Goal: Task Accomplishment & Management: Use online tool/utility

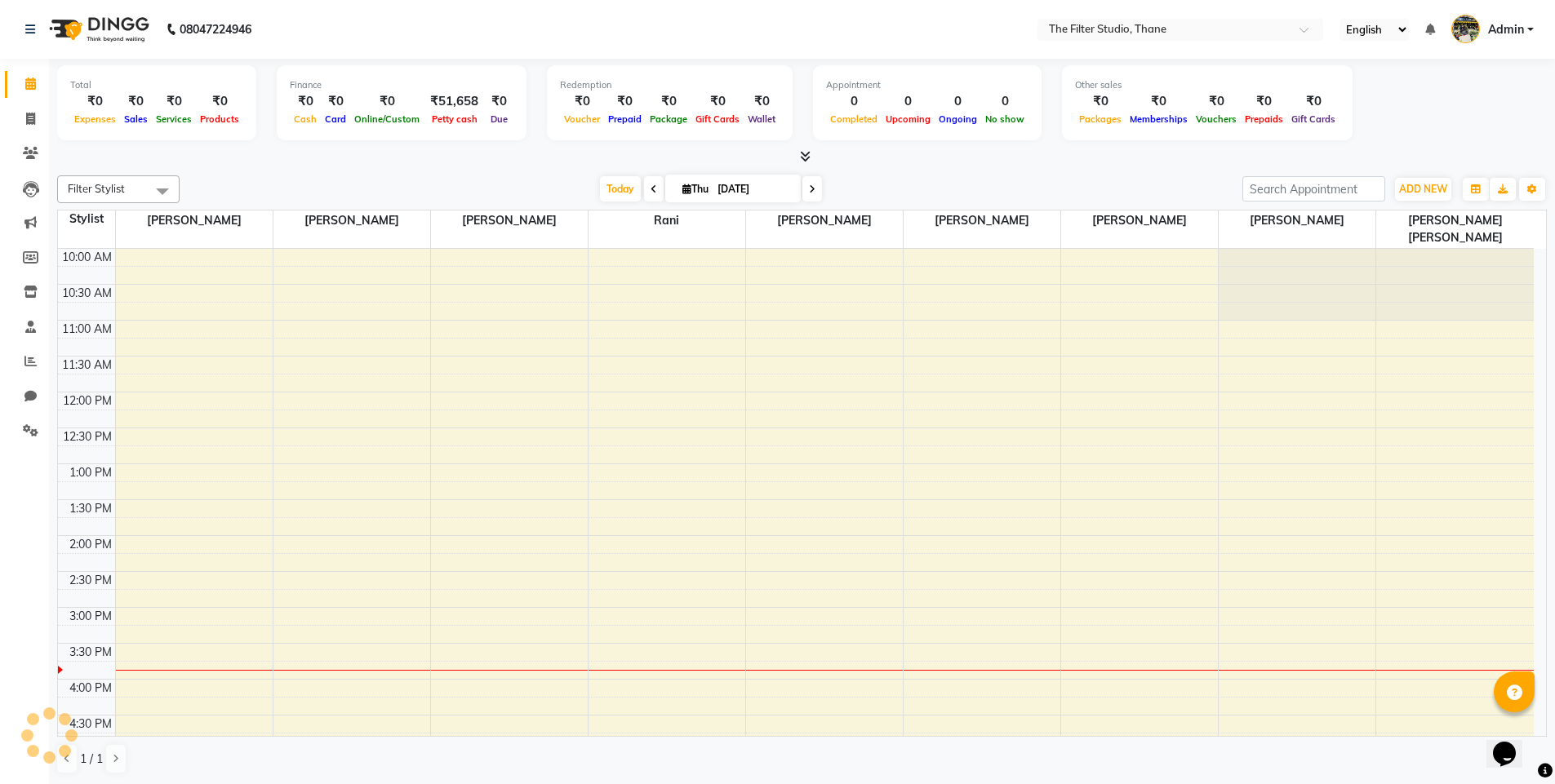
scroll to position [1, 0]
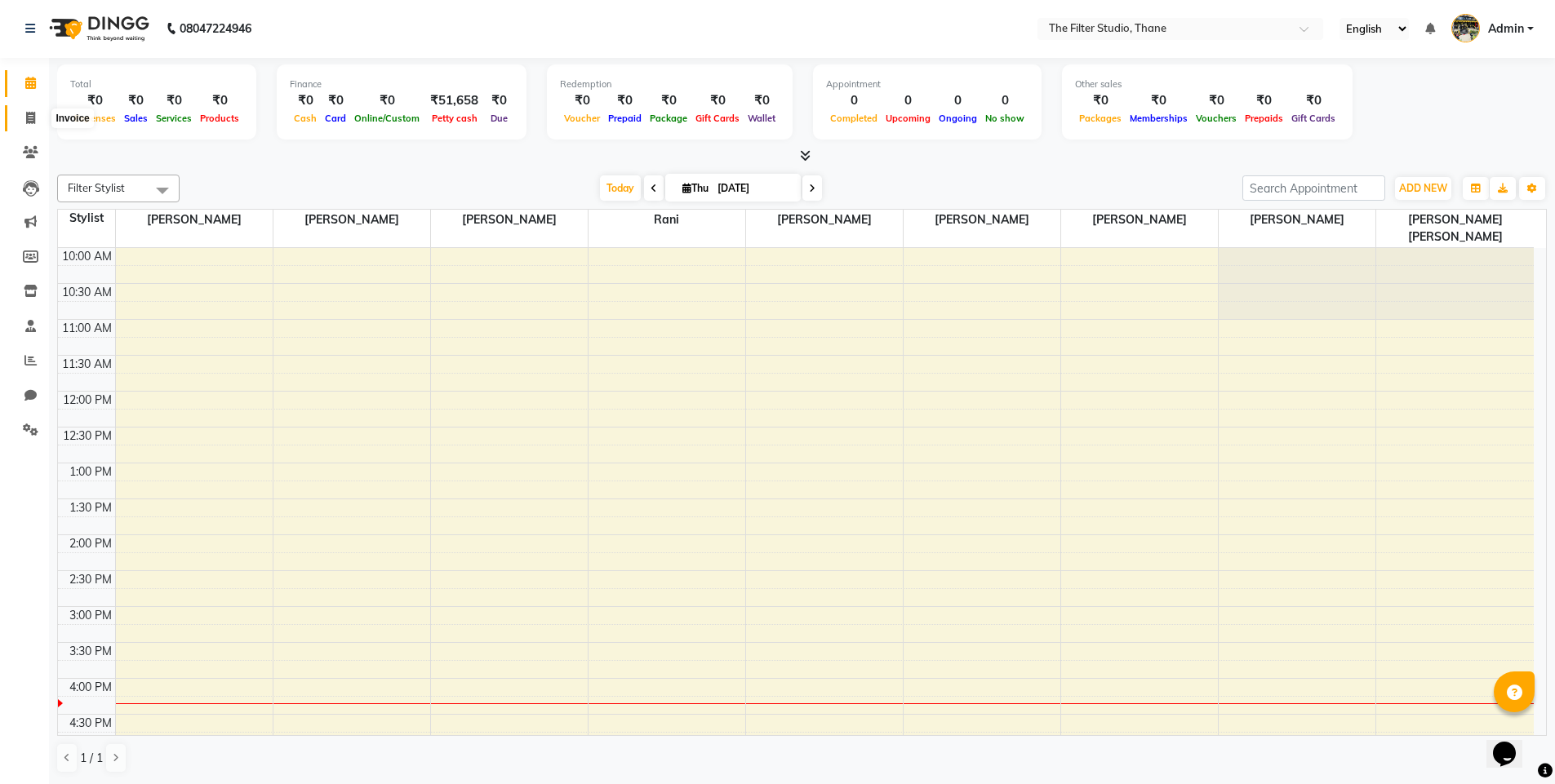
click at [24, 122] on span at bounding box center [31, 118] width 29 height 19
select select "8024"
select select "service"
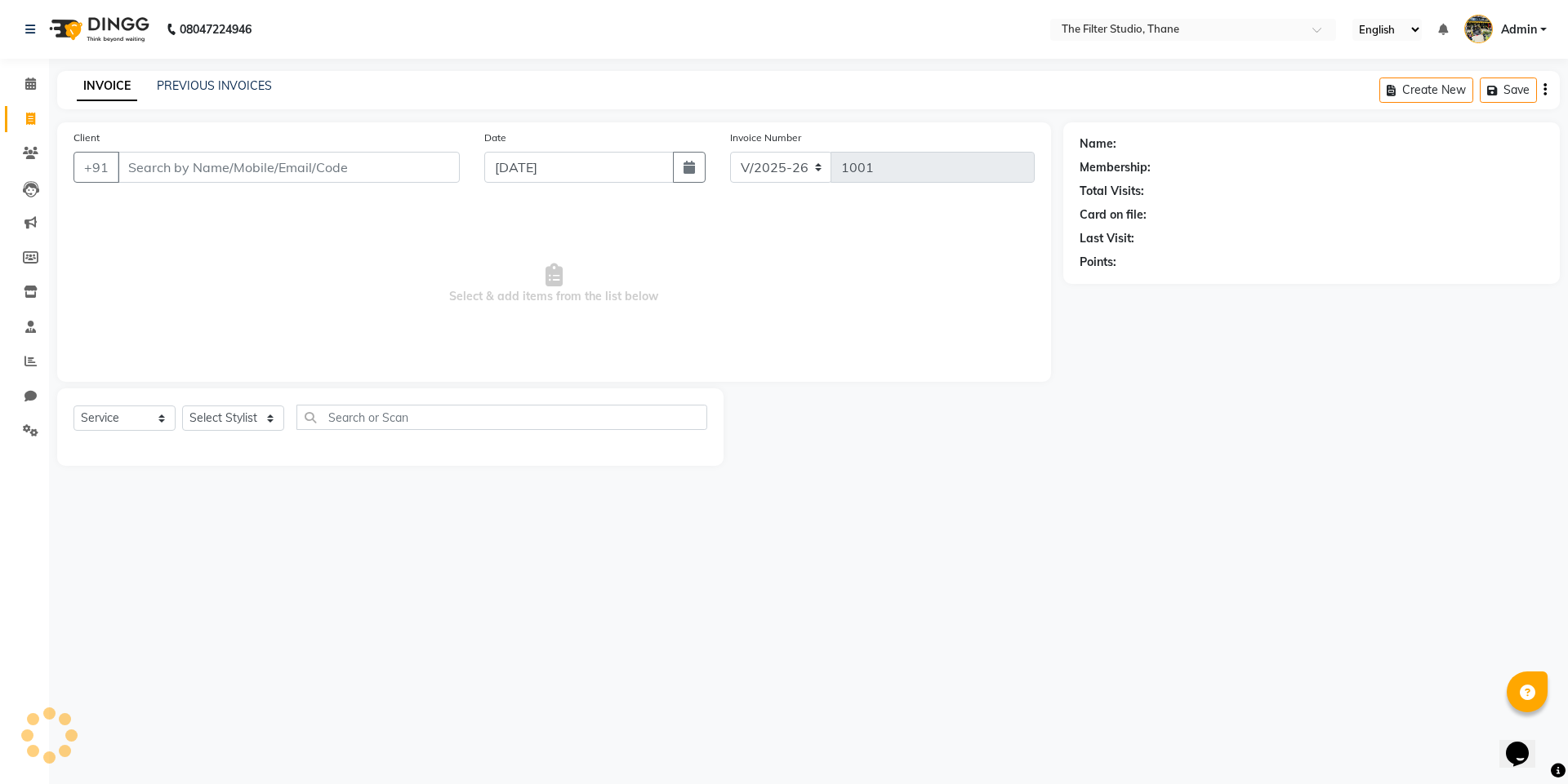
click at [182, 167] on input "Client" at bounding box center [288, 167] width 342 height 31
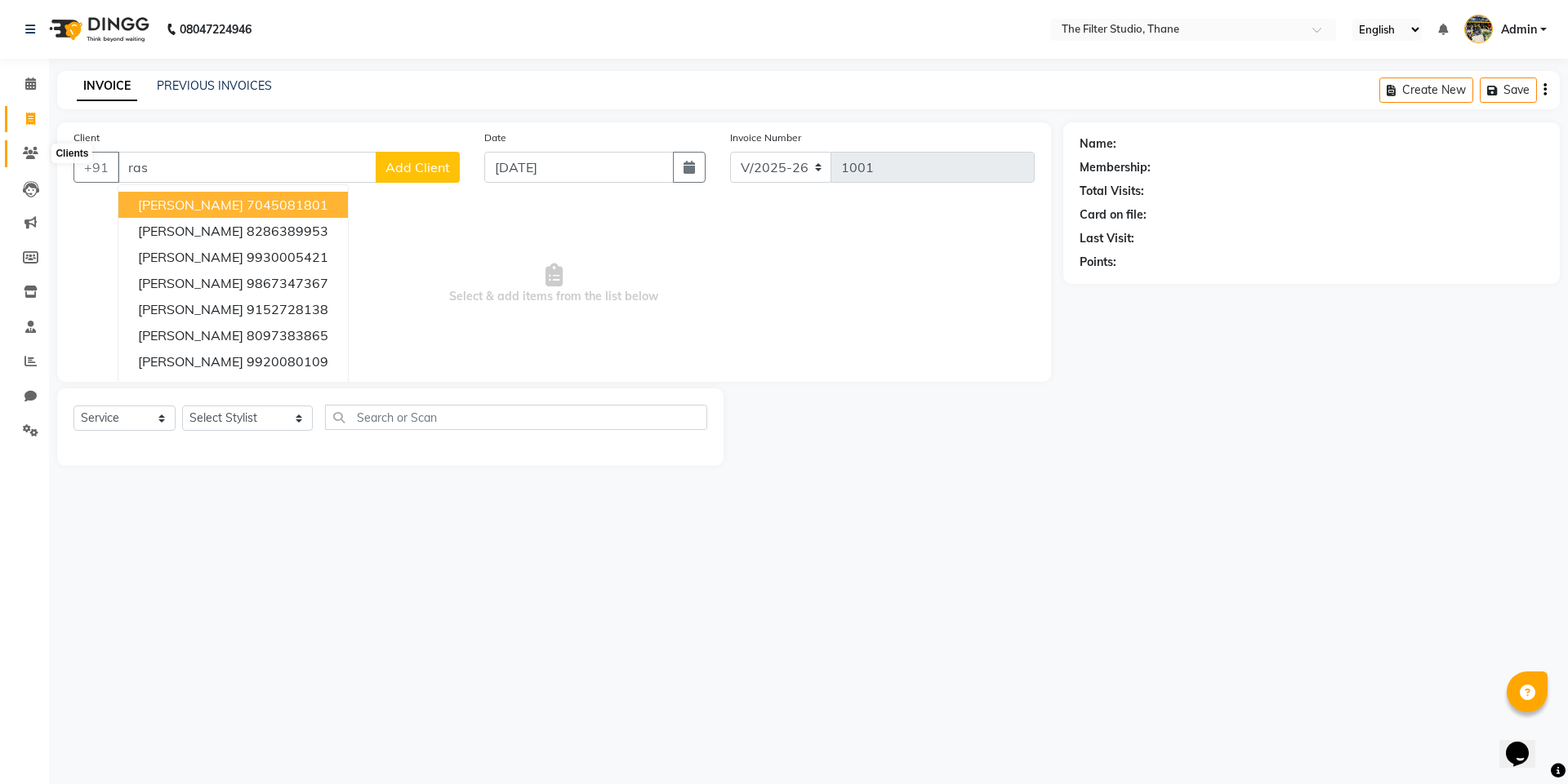
type input "ras"
click at [25, 147] on icon at bounding box center [31, 153] width 16 height 12
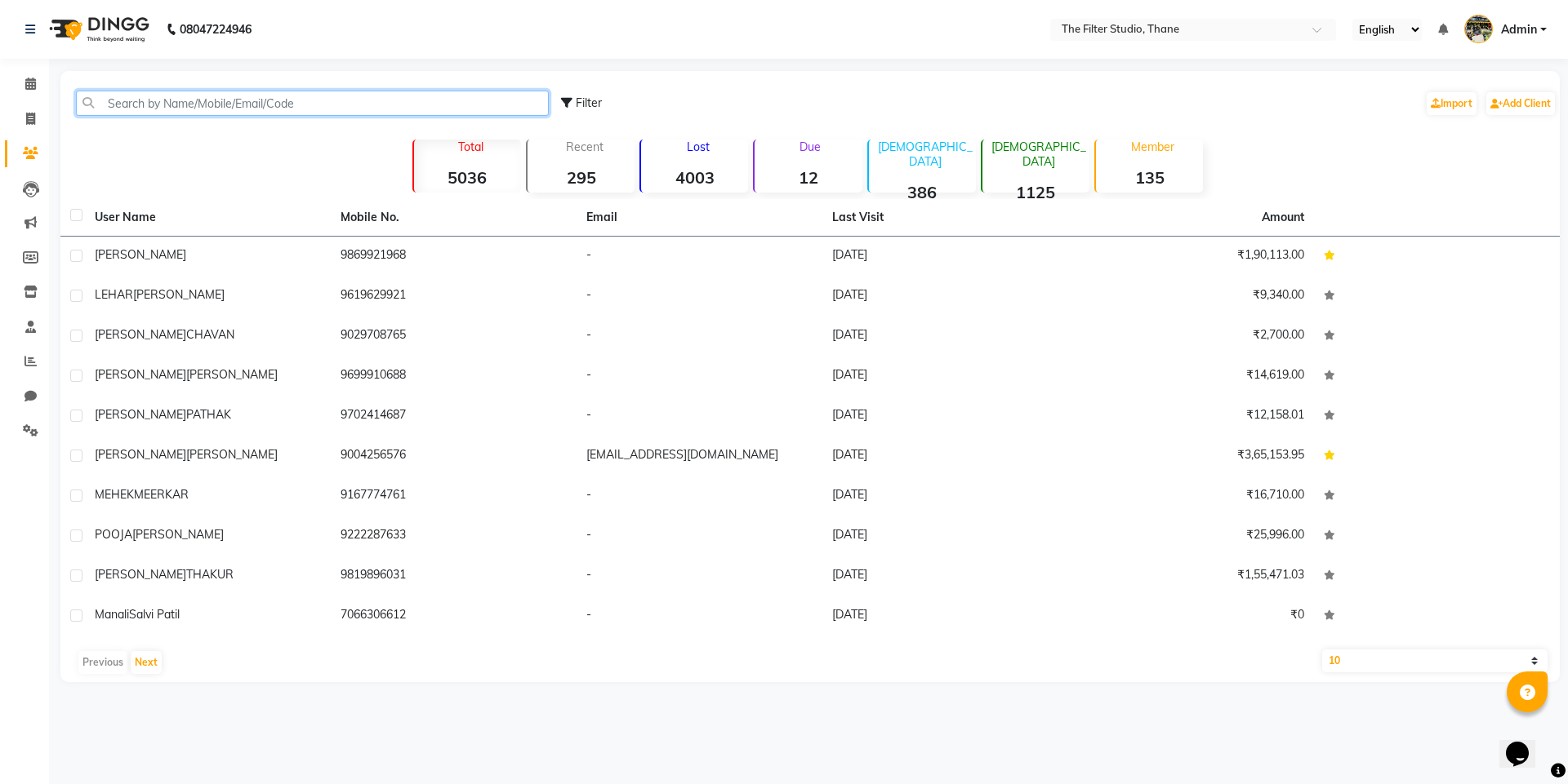
click at [402, 108] on input "text" at bounding box center [312, 103] width 473 height 25
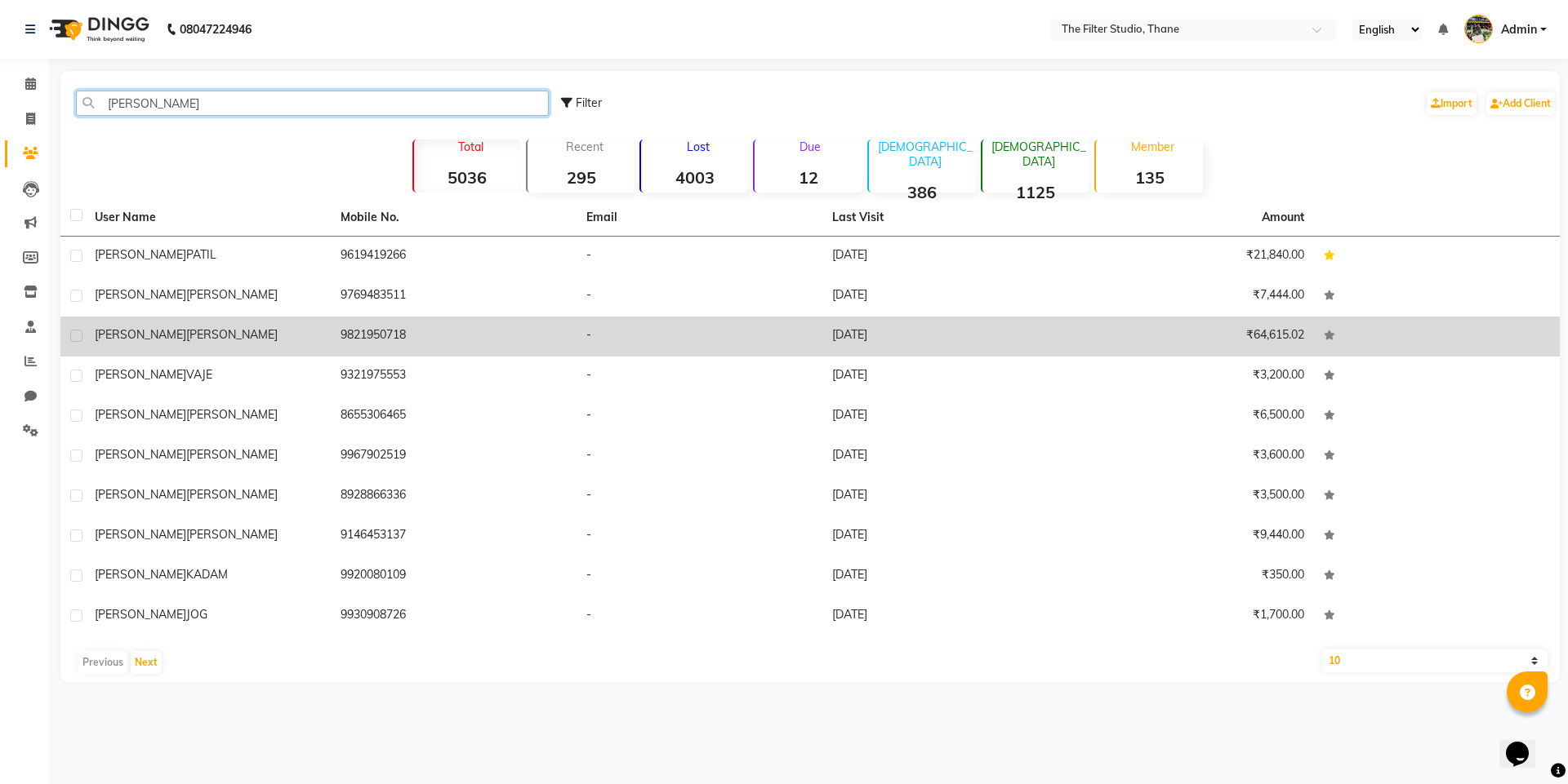
type input "[PERSON_NAME]"
click at [219, 343] on td "[PERSON_NAME]" at bounding box center [207, 337] width 245 height 40
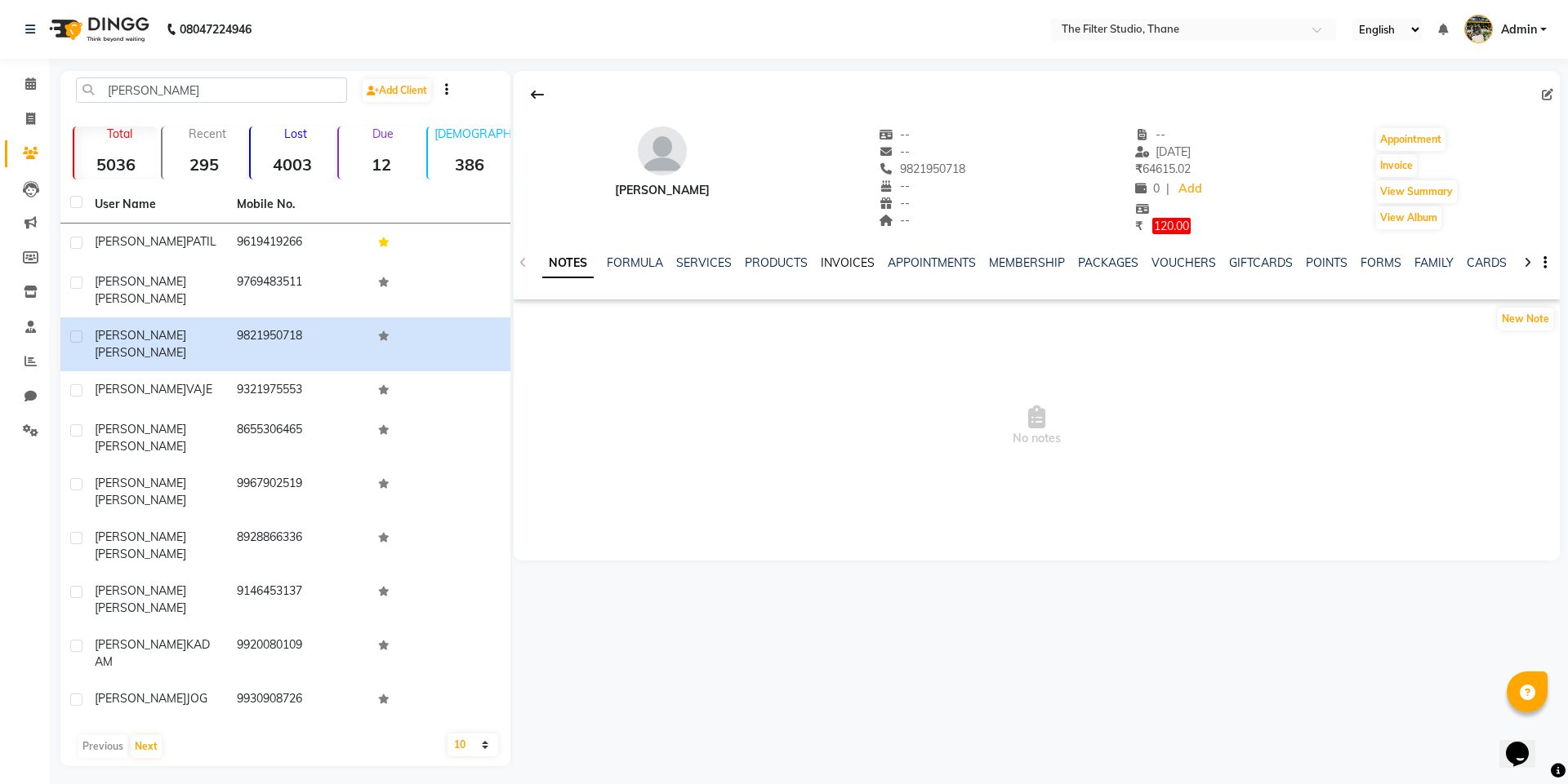
click at [858, 265] on link "INVOICES" at bounding box center [848, 263] width 54 height 15
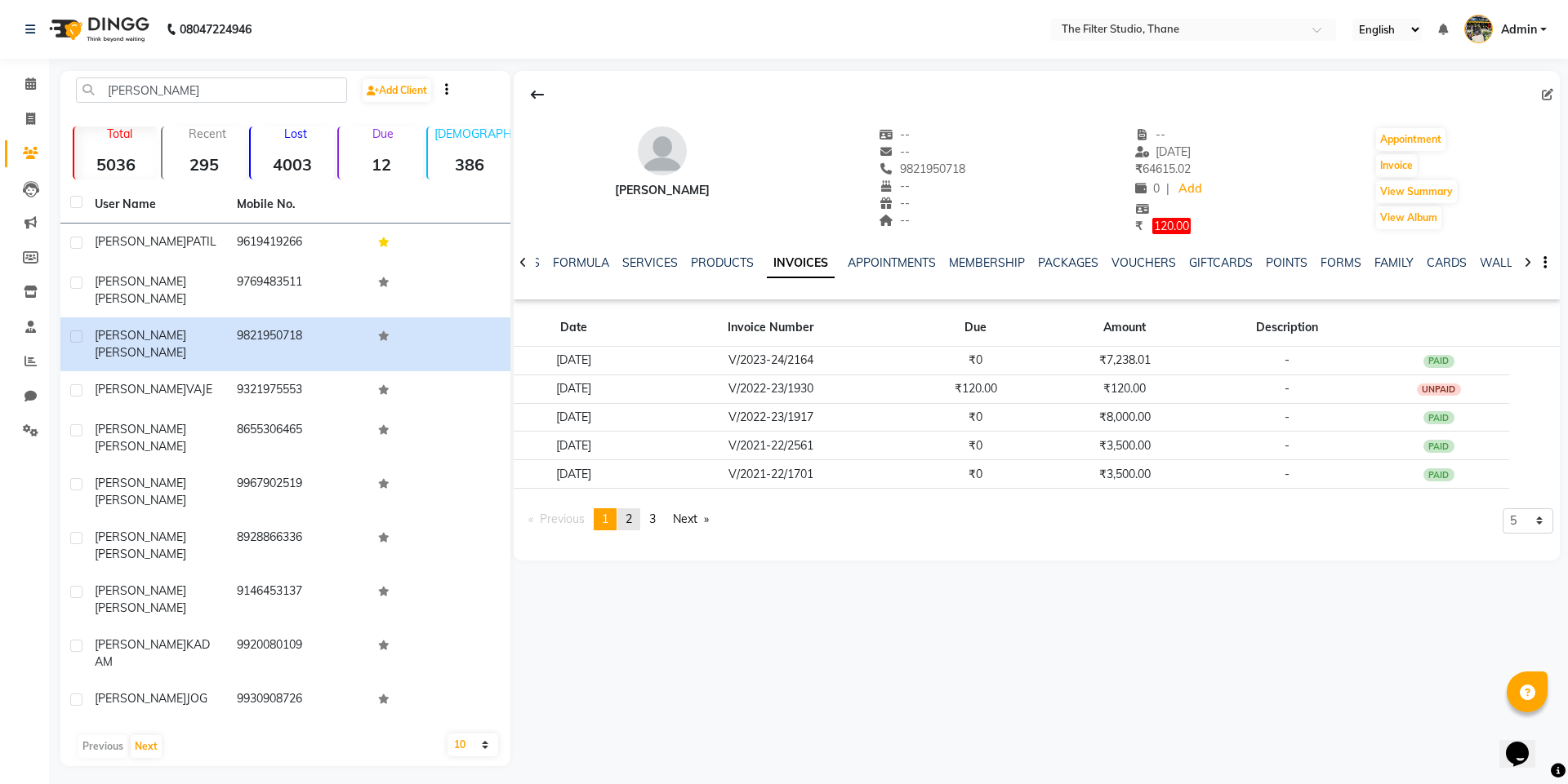
click at [631, 519] on span "2" at bounding box center [628, 519] width 7 height 15
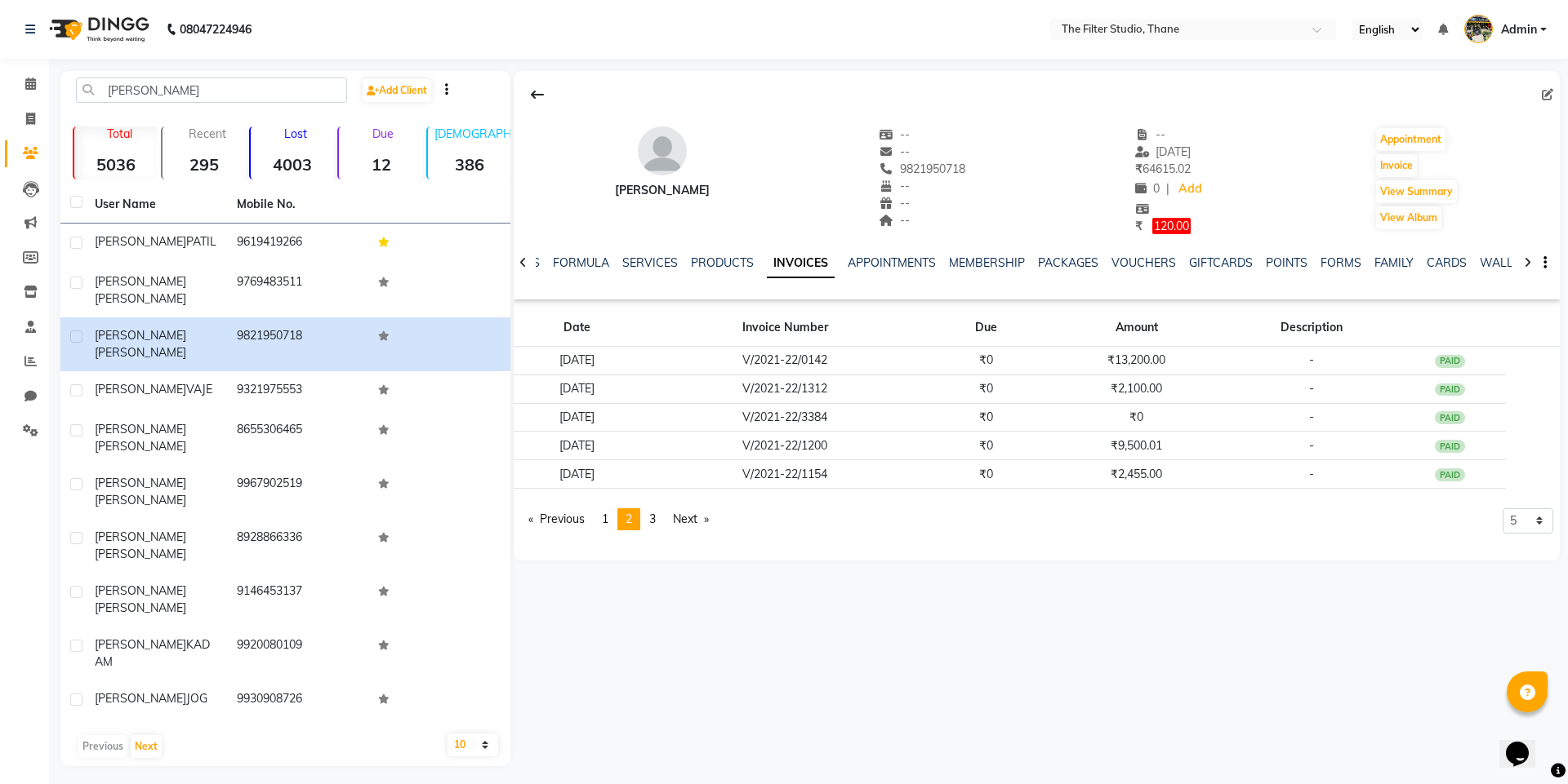
click at [659, 525] on link "page 3" at bounding box center [652, 519] width 23 height 22
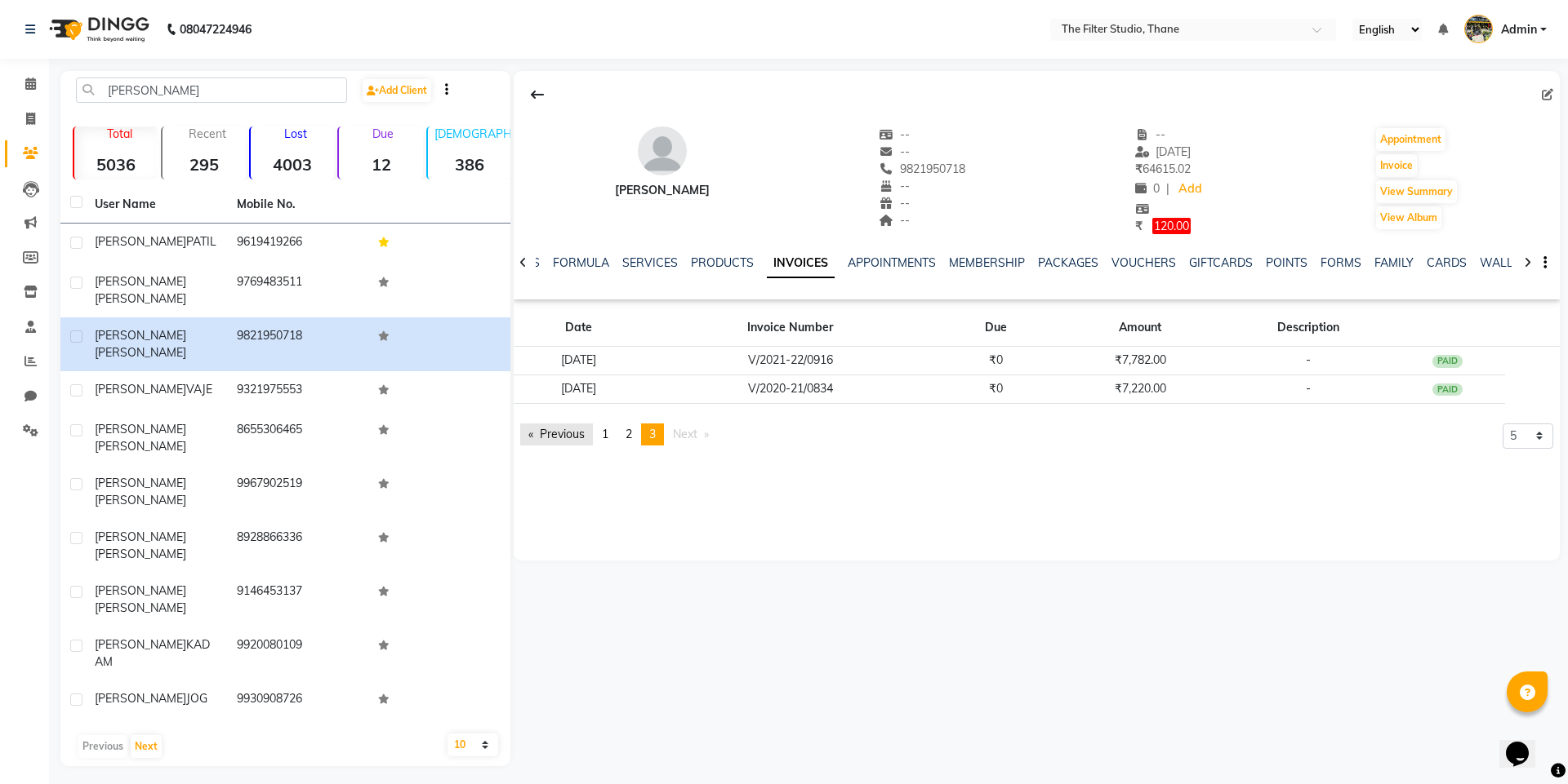
click at [547, 435] on link "Previous page" at bounding box center [557, 434] width 73 height 22
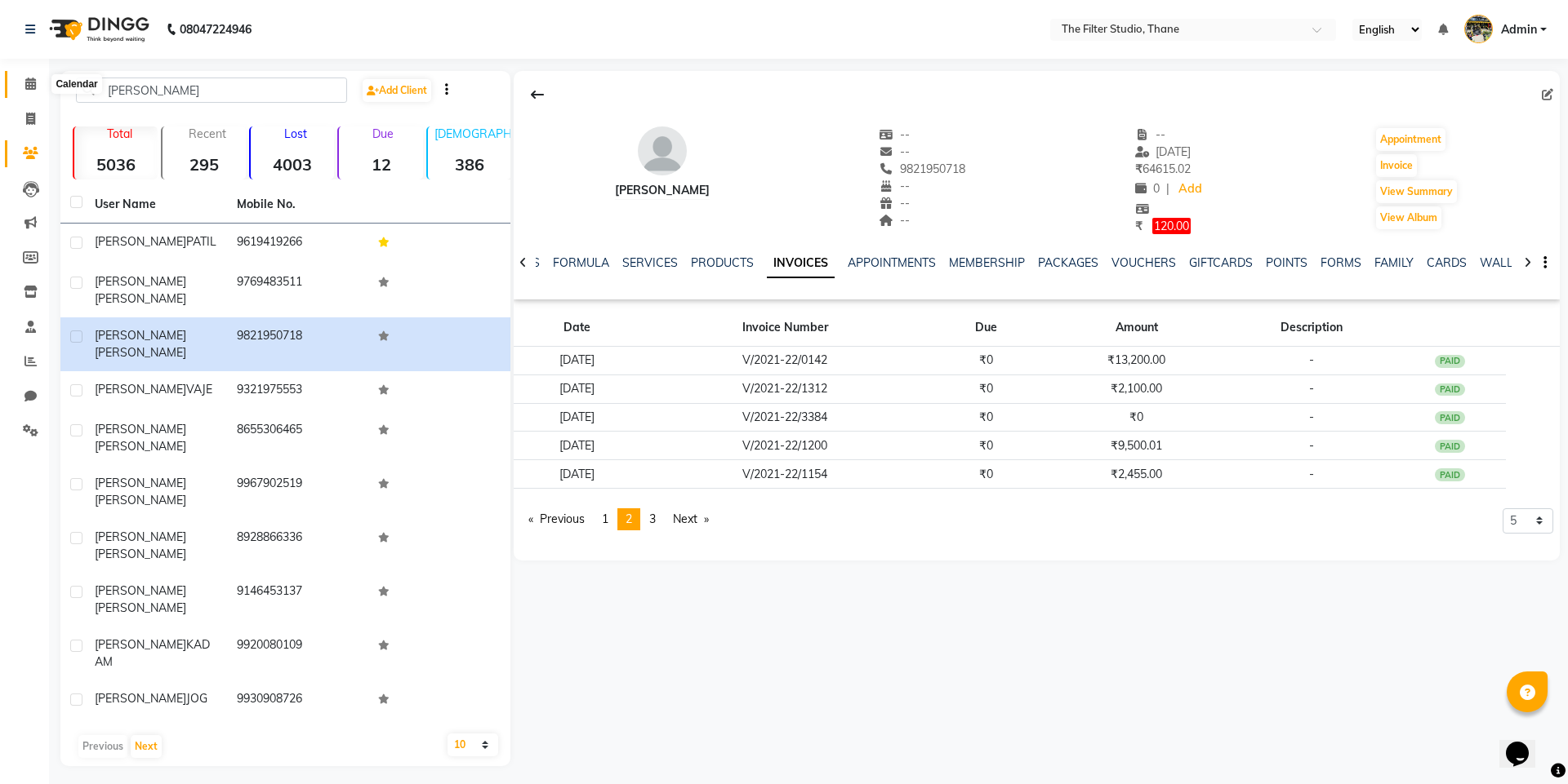
click at [33, 86] on icon at bounding box center [30, 83] width 10 height 12
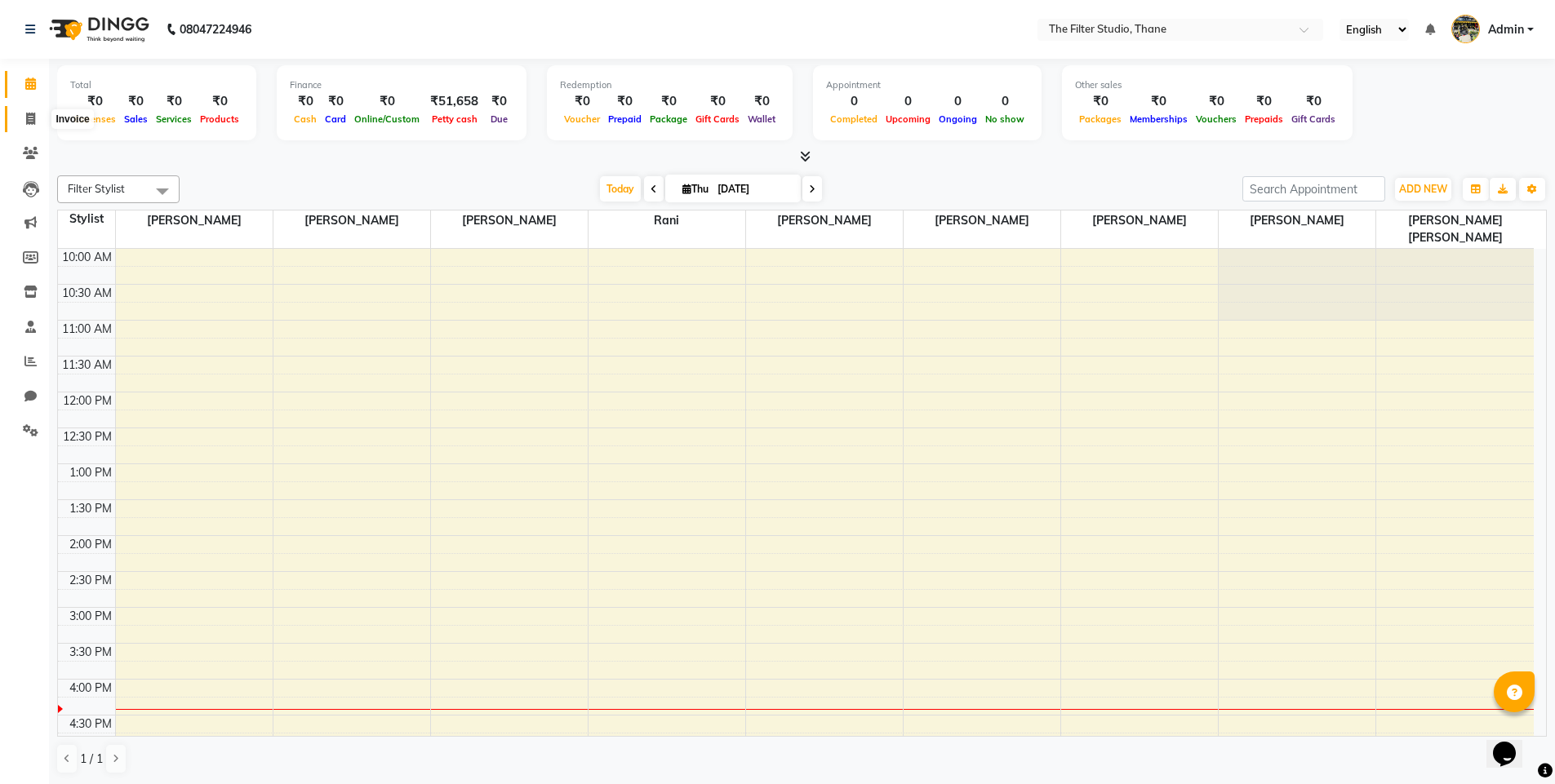
click at [36, 117] on span at bounding box center [31, 119] width 29 height 19
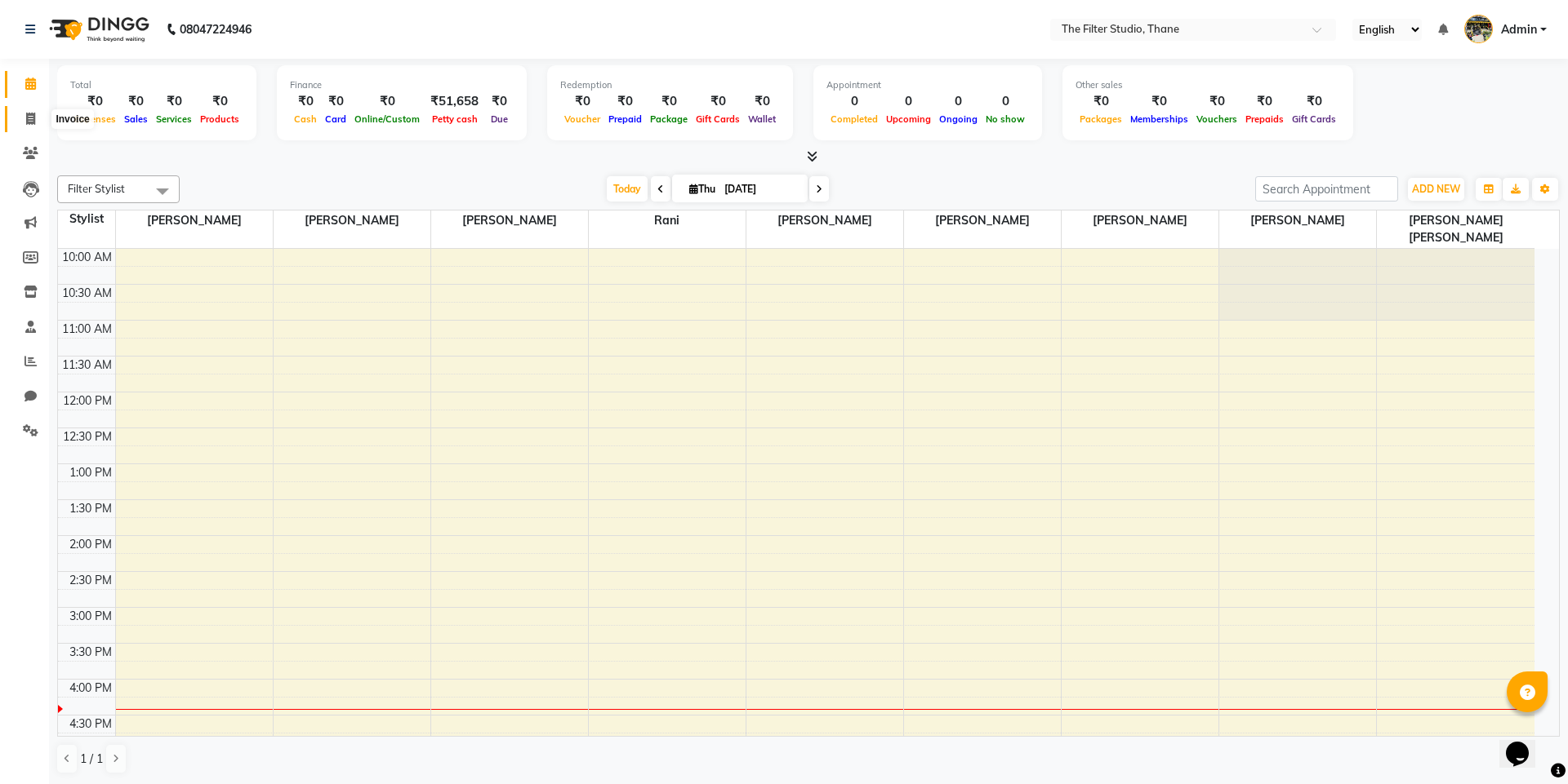
select select "8024"
select select "service"
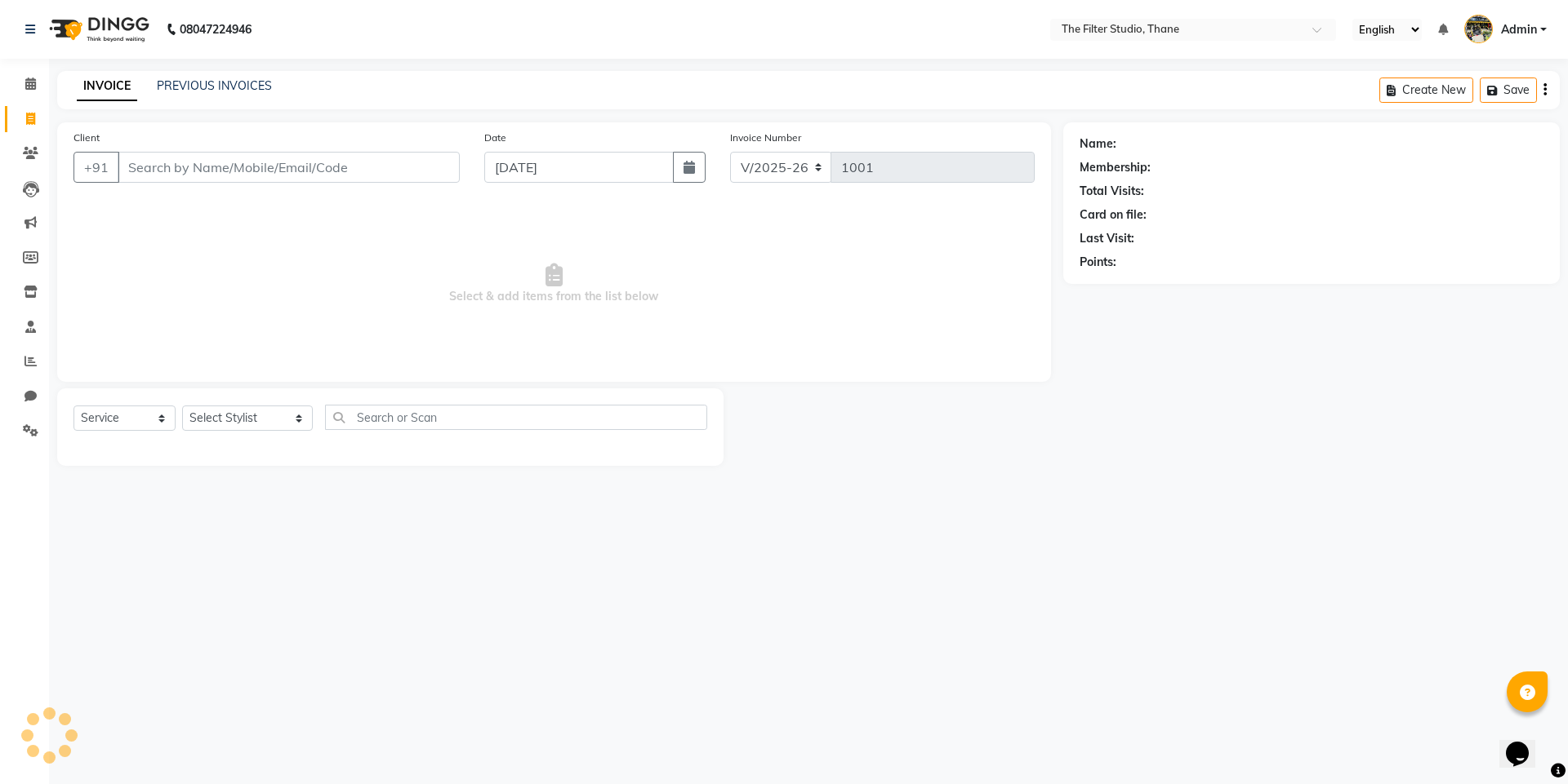
click at [187, 177] on input "Client" at bounding box center [288, 167] width 342 height 31
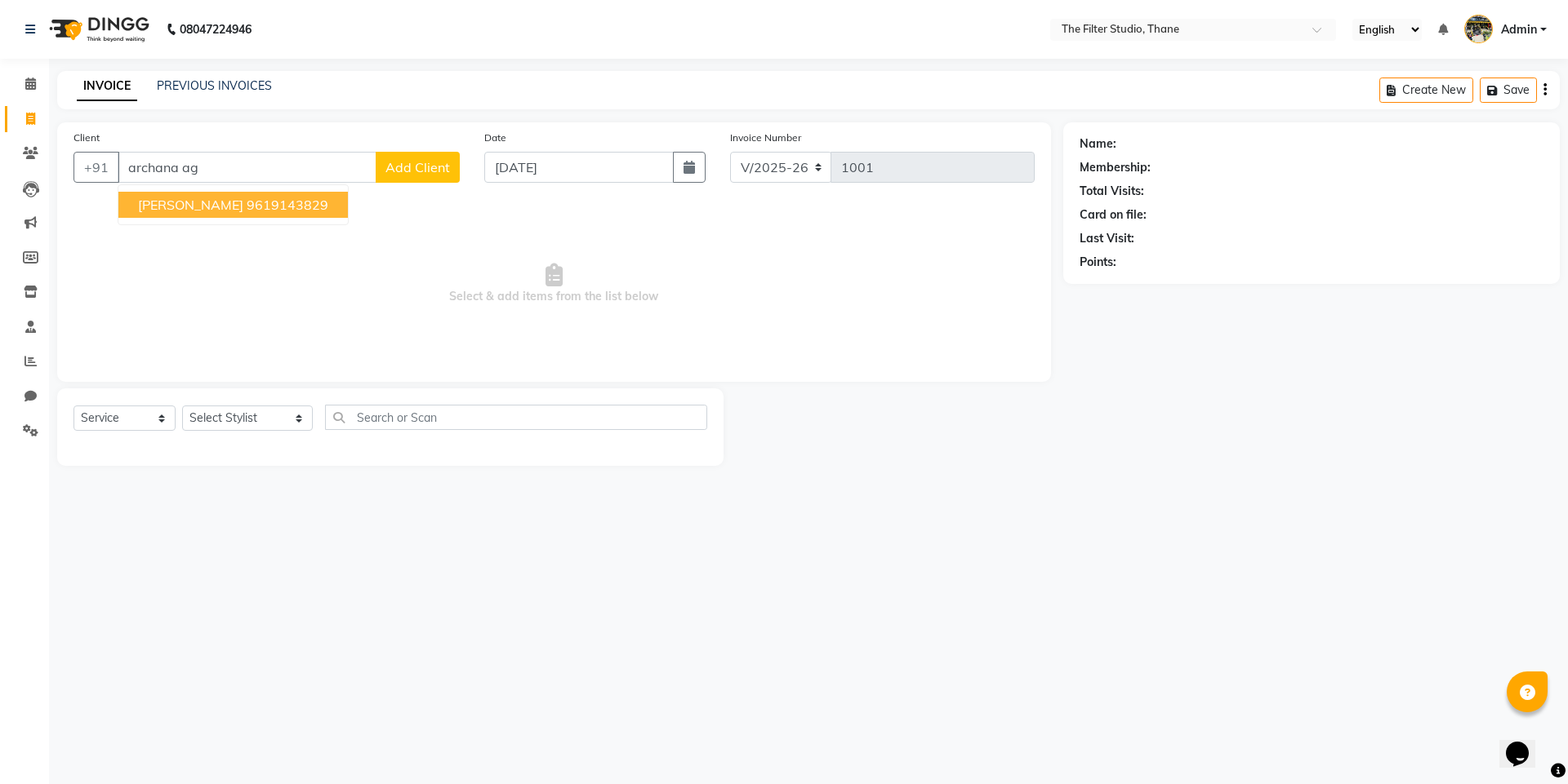
click at [174, 210] on span "[PERSON_NAME]" at bounding box center [190, 205] width 105 height 17
type input "9619143829"
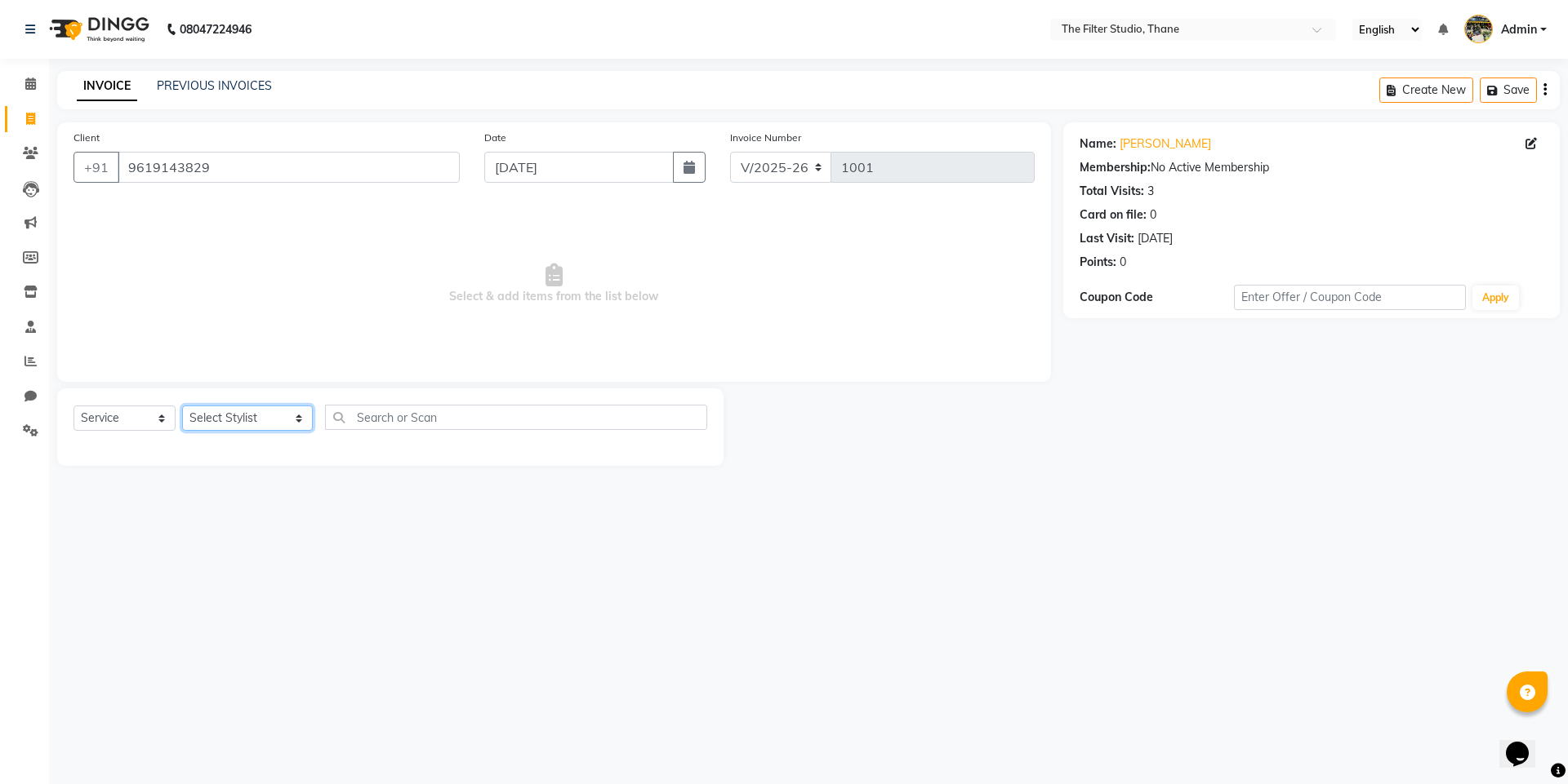
click at [217, 416] on select "Select Stylist [PERSON_NAME] [PERSON_NAME] [PERSON_NAME] [PERSON_NAME] [PERSON_…" at bounding box center [247, 418] width 131 height 25
select select "74194"
click at [182, 406] on select "Select Stylist [PERSON_NAME] [PERSON_NAME] [PERSON_NAME] [PERSON_NAME] [PERSON_…" at bounding box center [247, 418] width 131 height 25
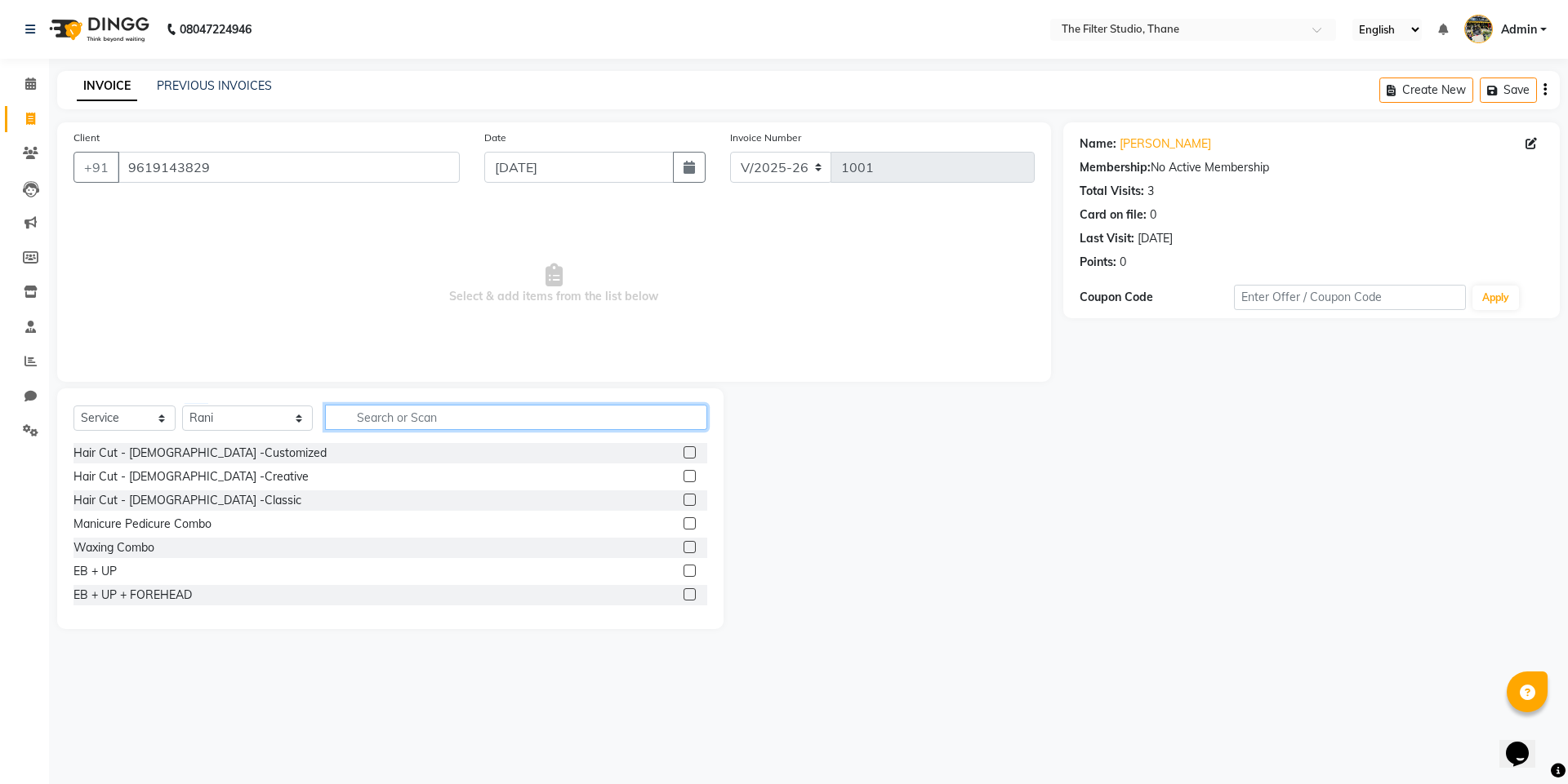
click at [413, 406] on input "text" at bounding box center [516, 417] width 382 height 25
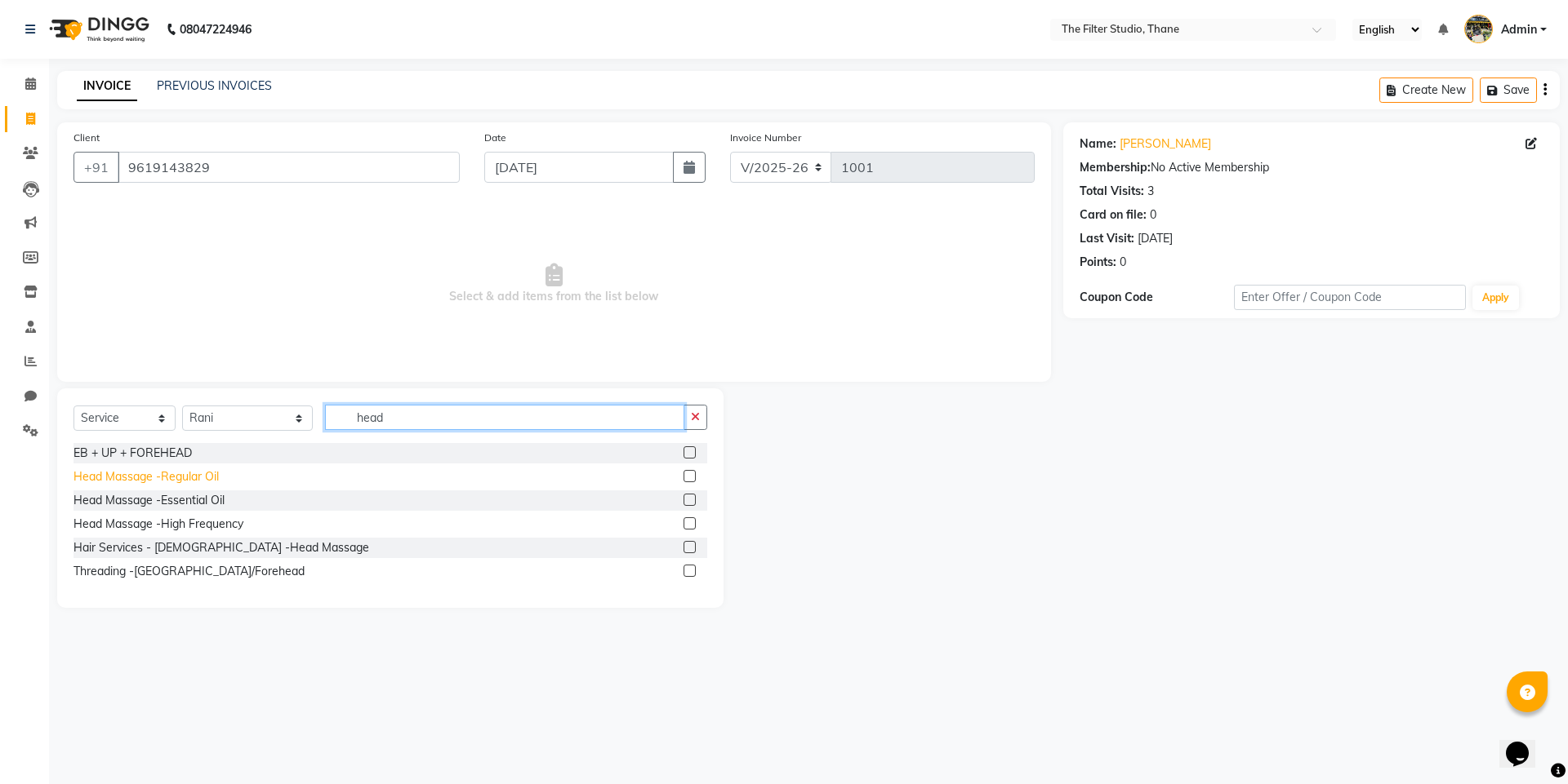
type input "head"
click at [130, 478] on div "Head Massage -Regular Oil" at bounding box center [146, 476] width 146 height 17
checkbox input "false"
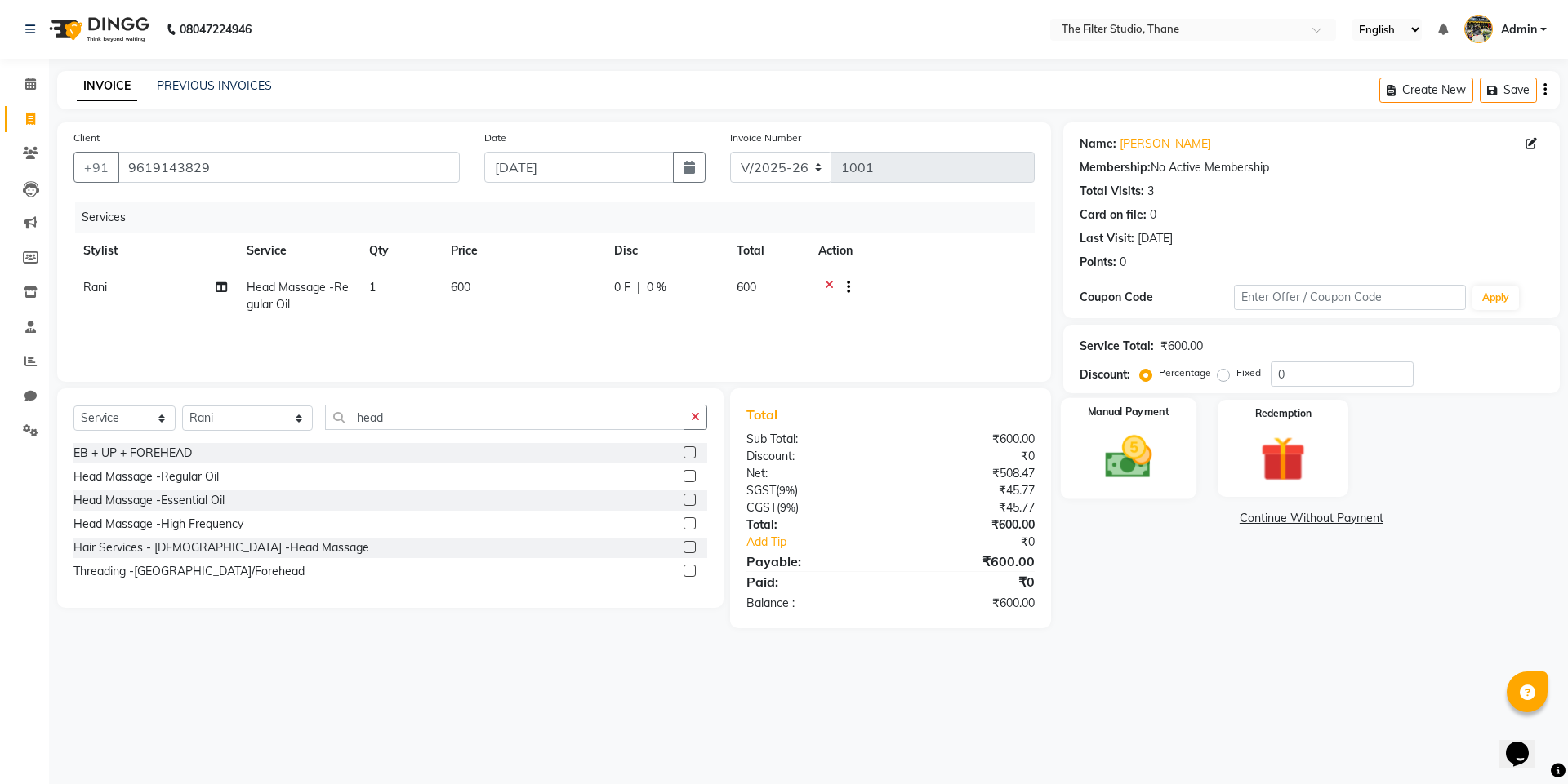
click at [1142, 448] on img at bounding box center [1128, 457] width 76 height 54
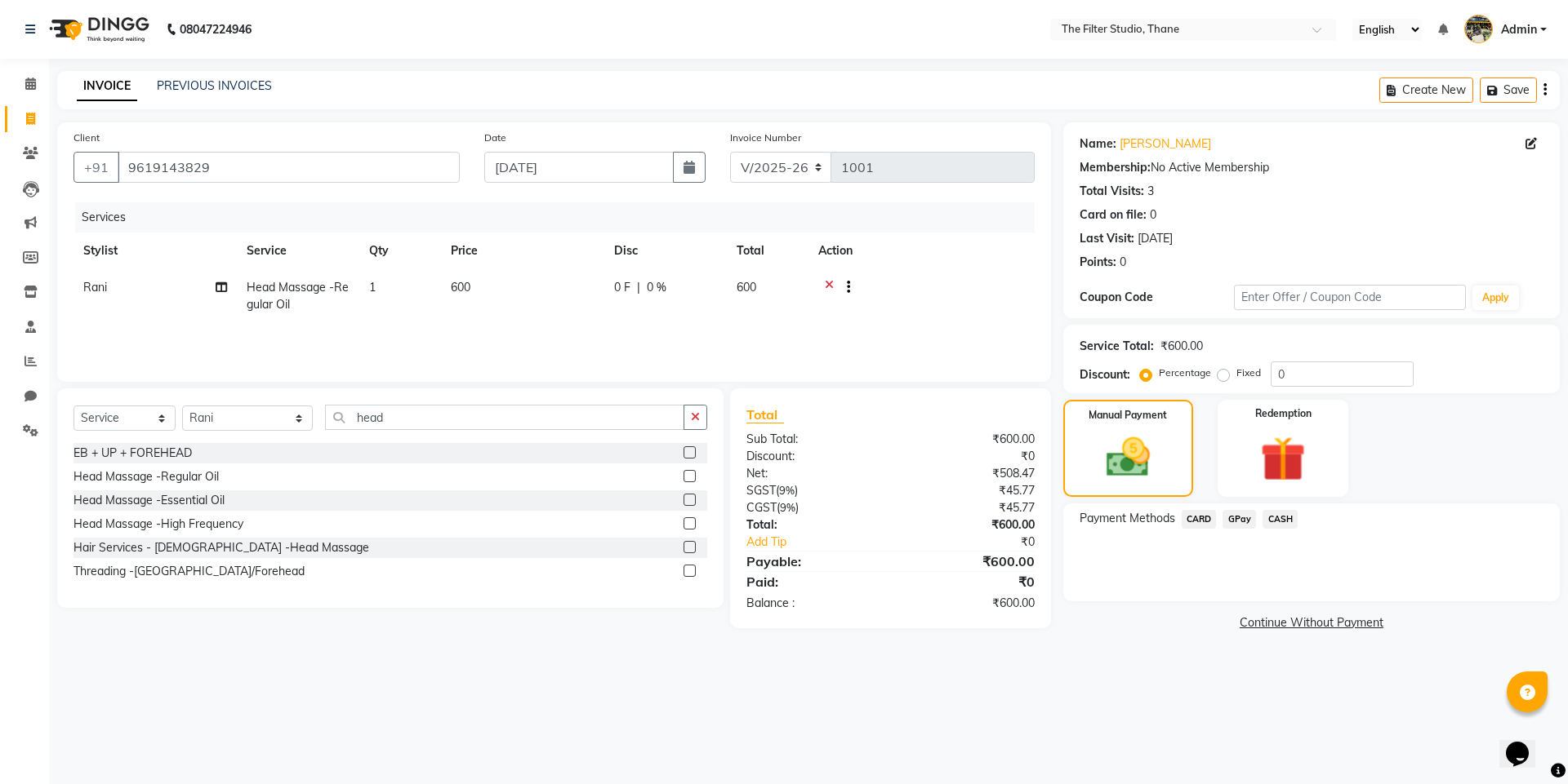
click at [1277, 519] on span "CASH" at bounding box center [1280, 519] width 35 height 19
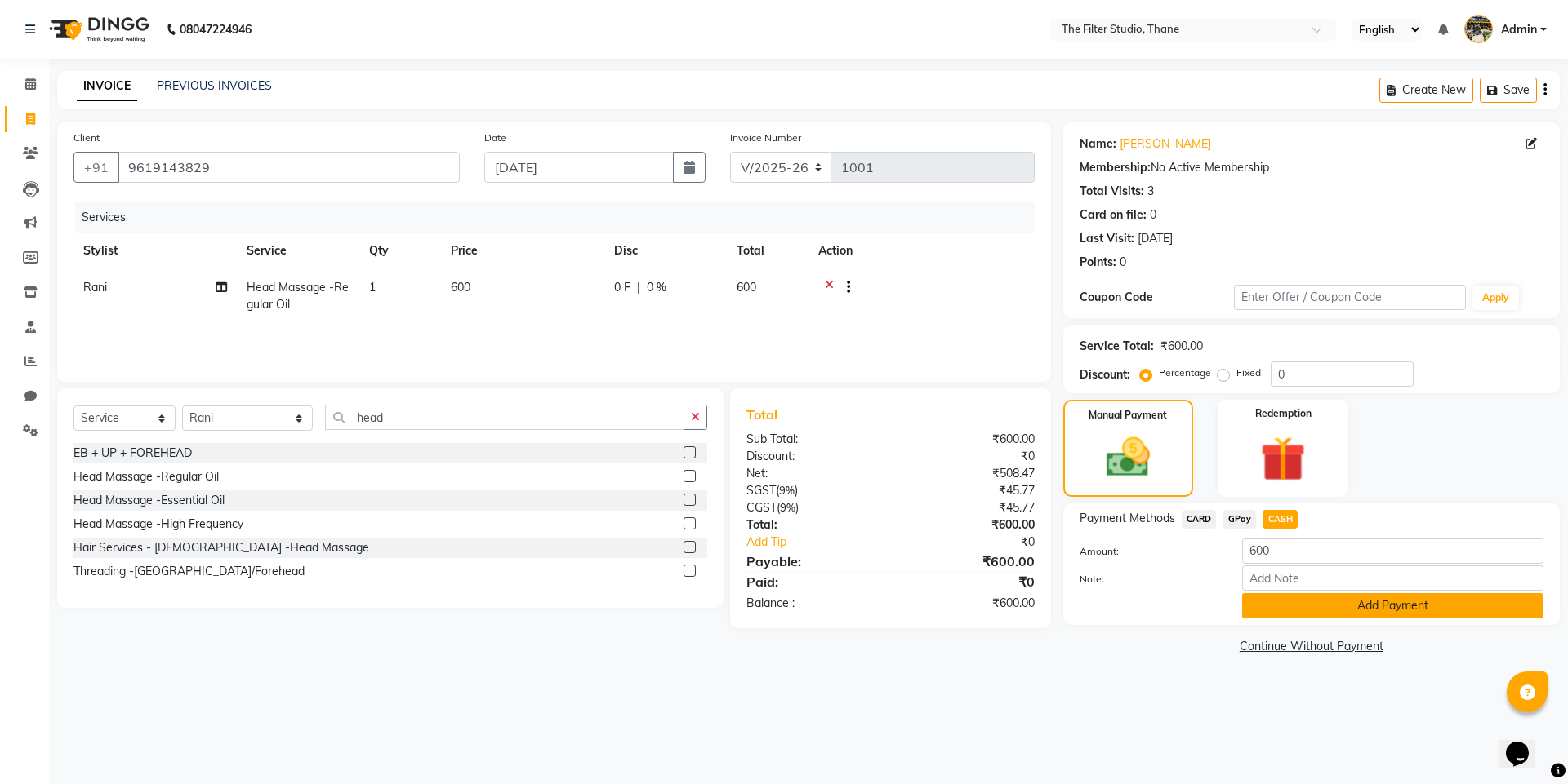
click at [1335, 611] on button "Add Payment" at bounding box center [1392, 605] width 301 height 25
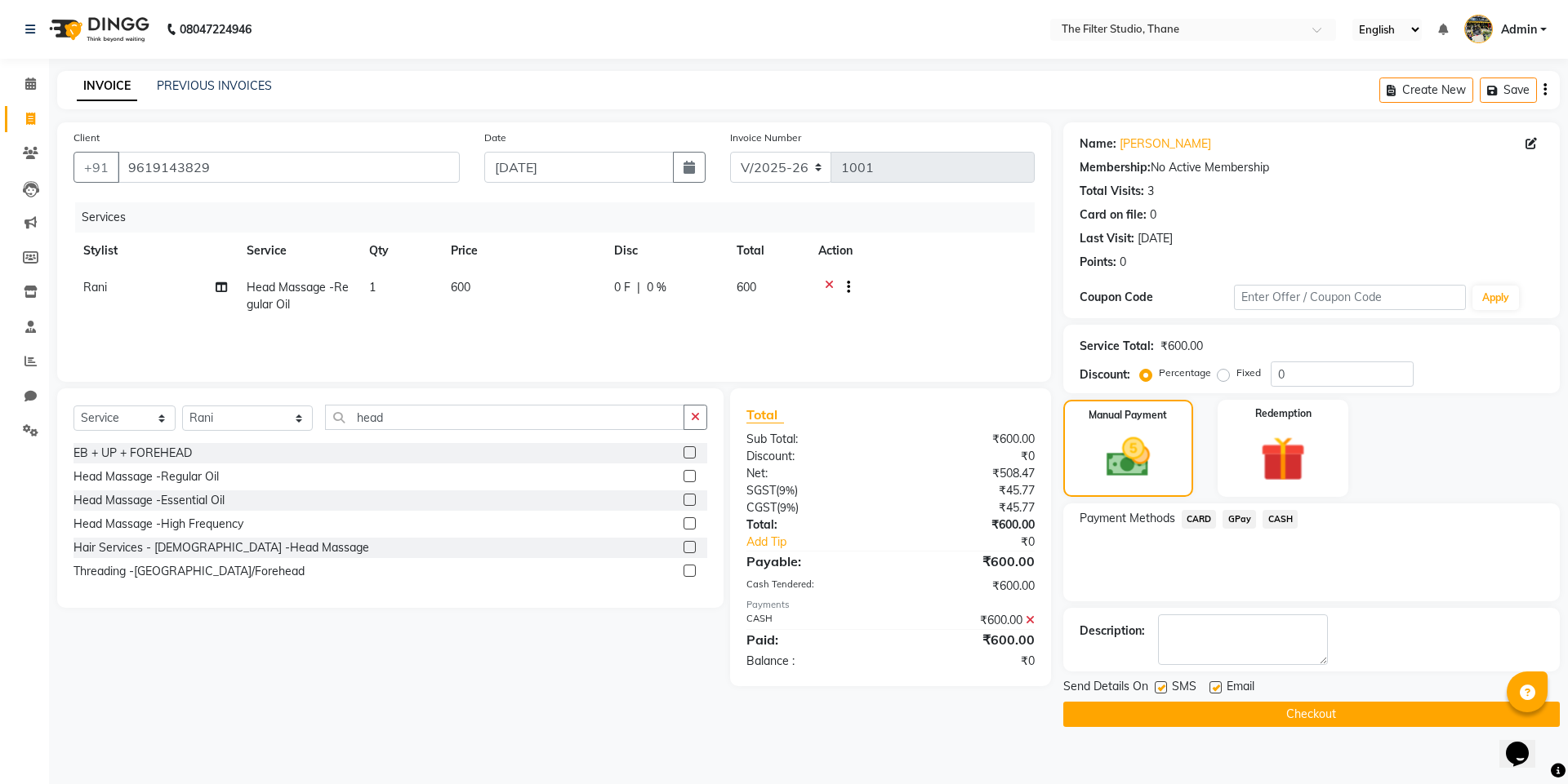
drag, startPoint x: 1161, startPoint y: 688, endPoint x: 1179, endPoint y: 688, distance: 18.0
click at [1163, 688] on label at bounding box center [1160, 687] width 12 height 12
click at [1163, 688] on input "checkbox" at bounding box center [1159, 688] width 10 height 10
checkbox input "false"
click at [1328, 713] on button "Checkout" at bounding box center [1311, 714] width 496 height 25
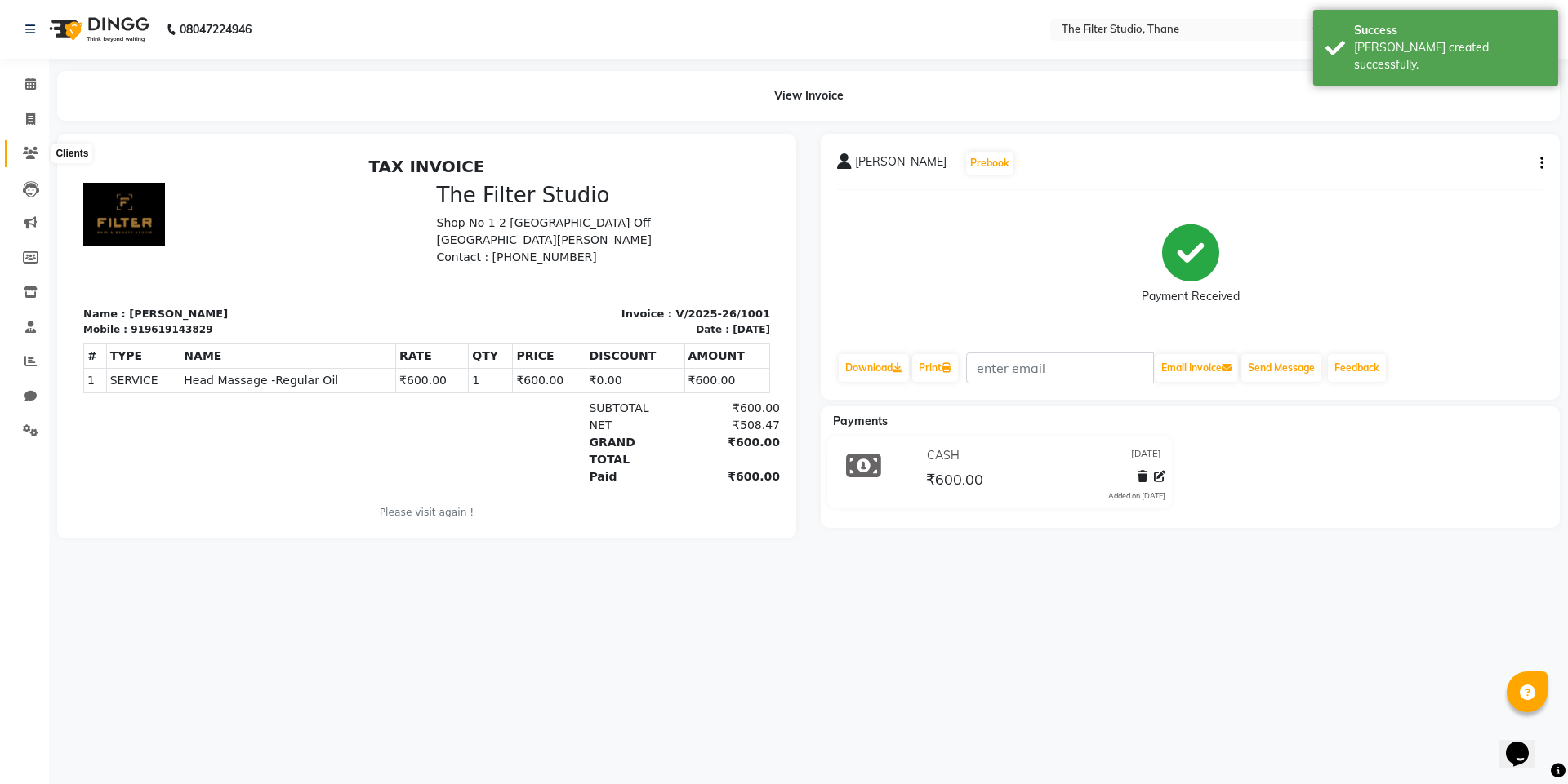
click at [34, 150] on icon at bounding box center [31, 153] width 16 height 12
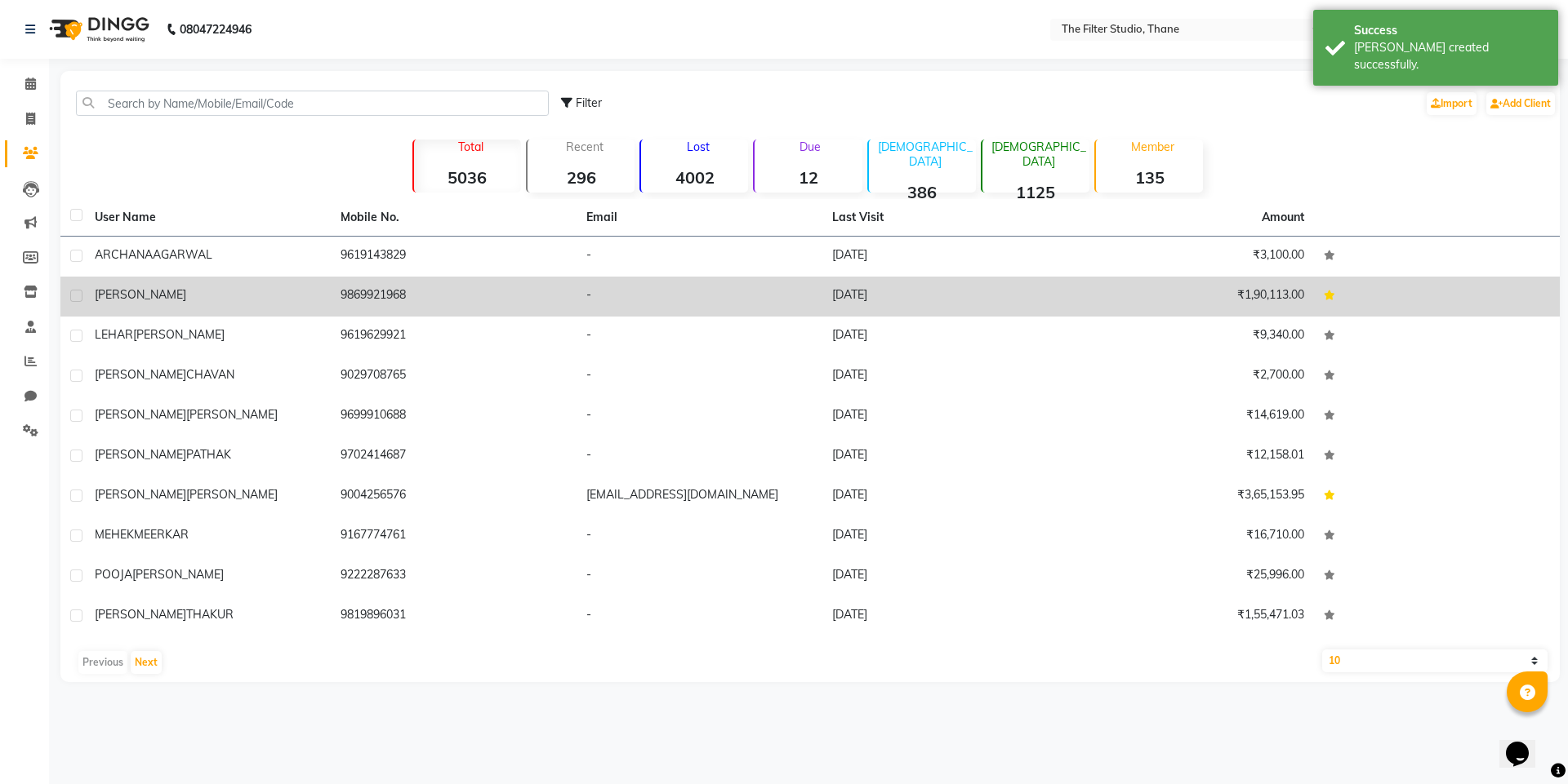
click at [155, 278] on td "[PERSON_NAME]" at bounding box center [207, 296] width 245 height 40
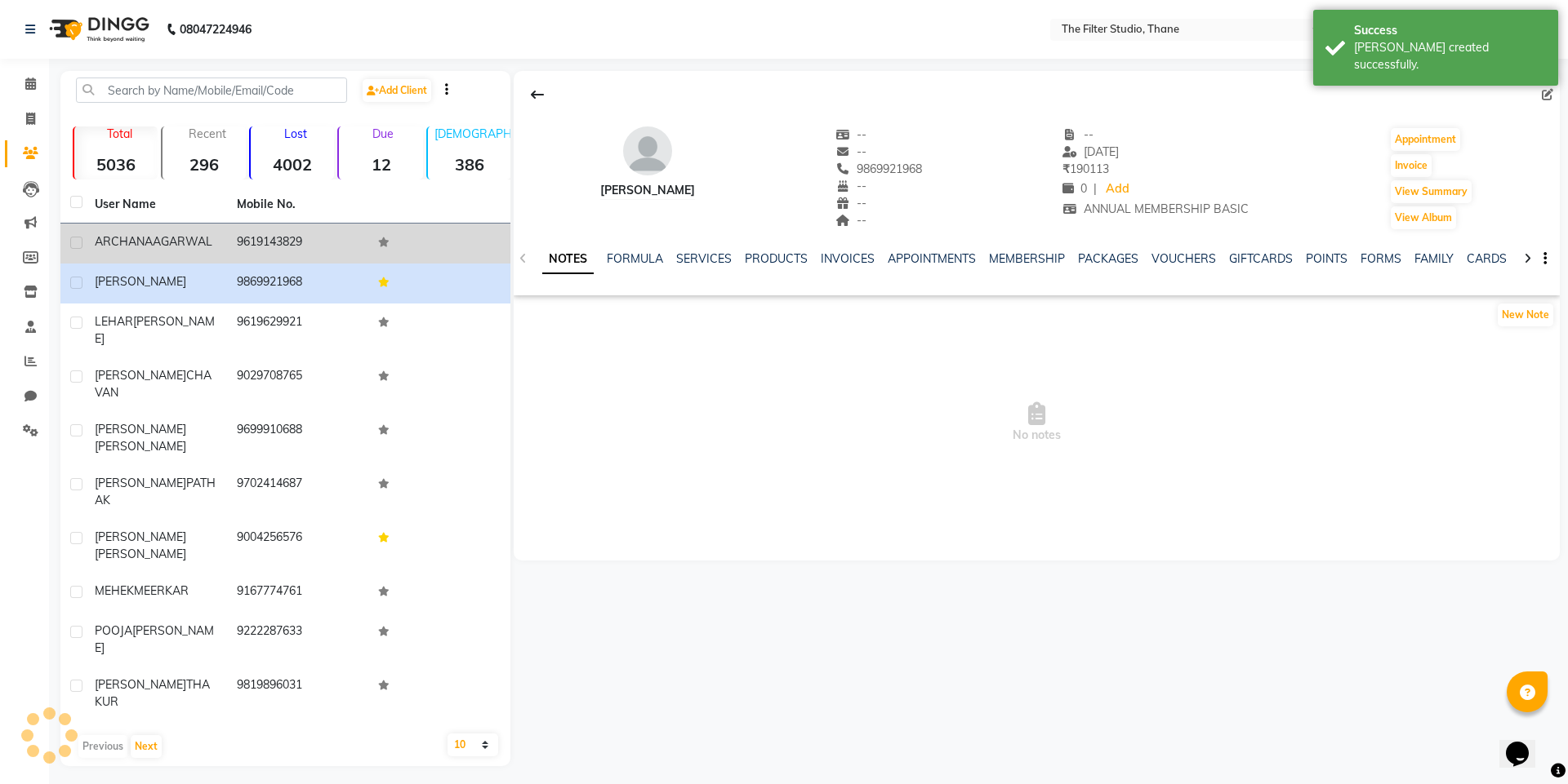
click at [135, 237] on span "ARCHANA" at bounding box center [124, 241] width 58 height 15
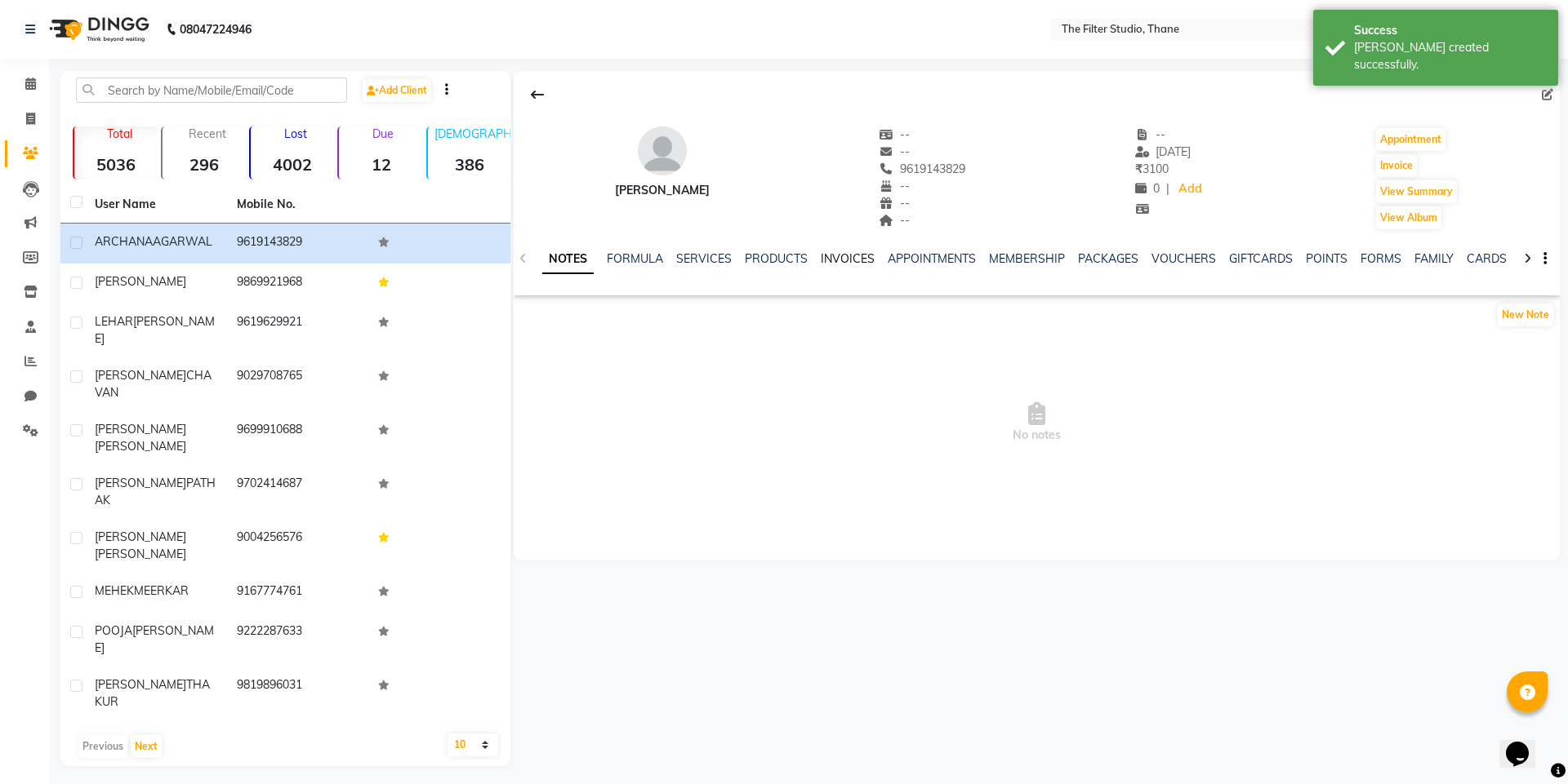
click at [853, 256] on link "INVOICES" at bounding box center [848, 259] width 54 height 15
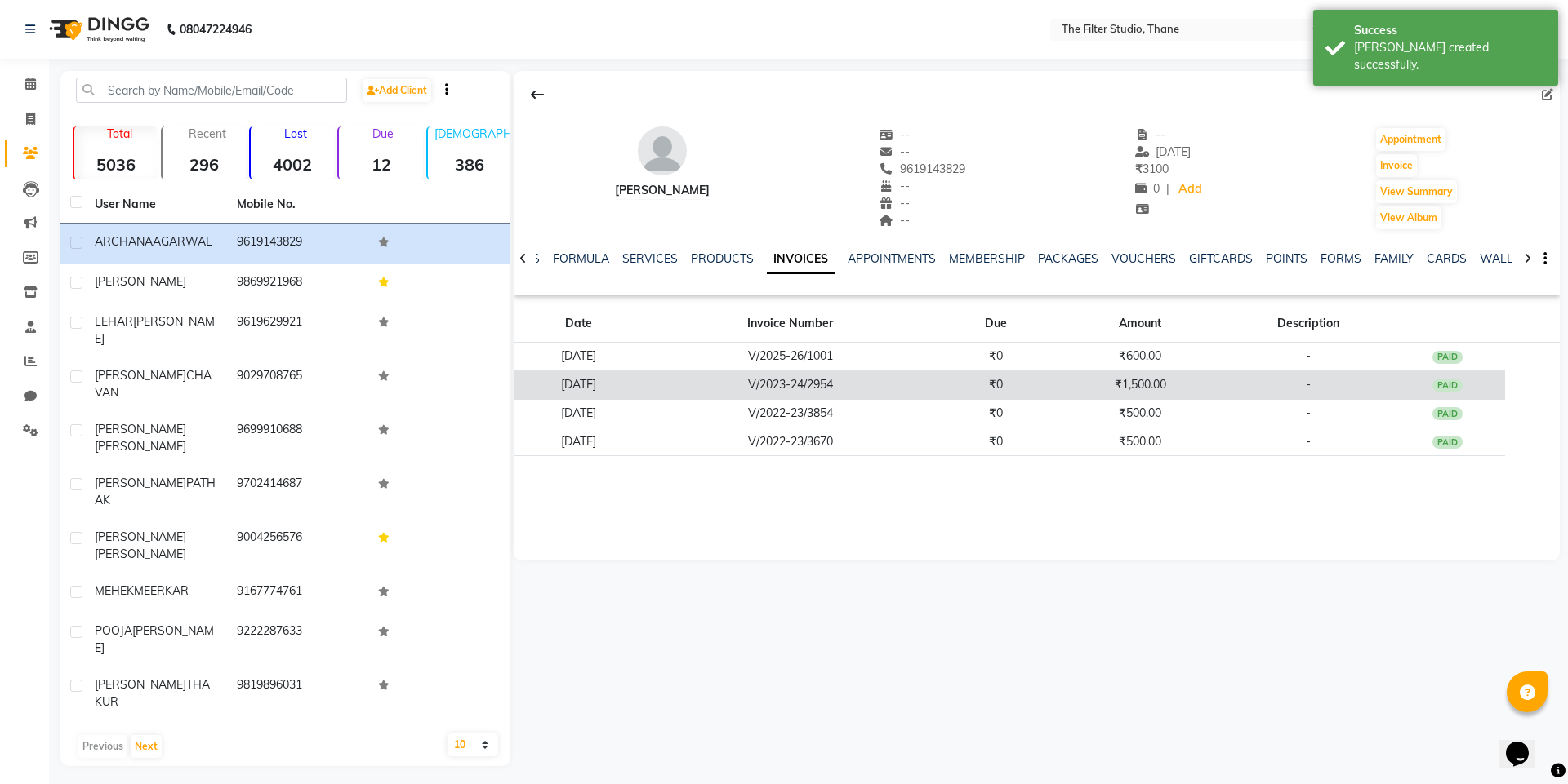
click at [868, 377] on td "V/2023-24/2954" at bounding box center [790, 384] width 294 height 29
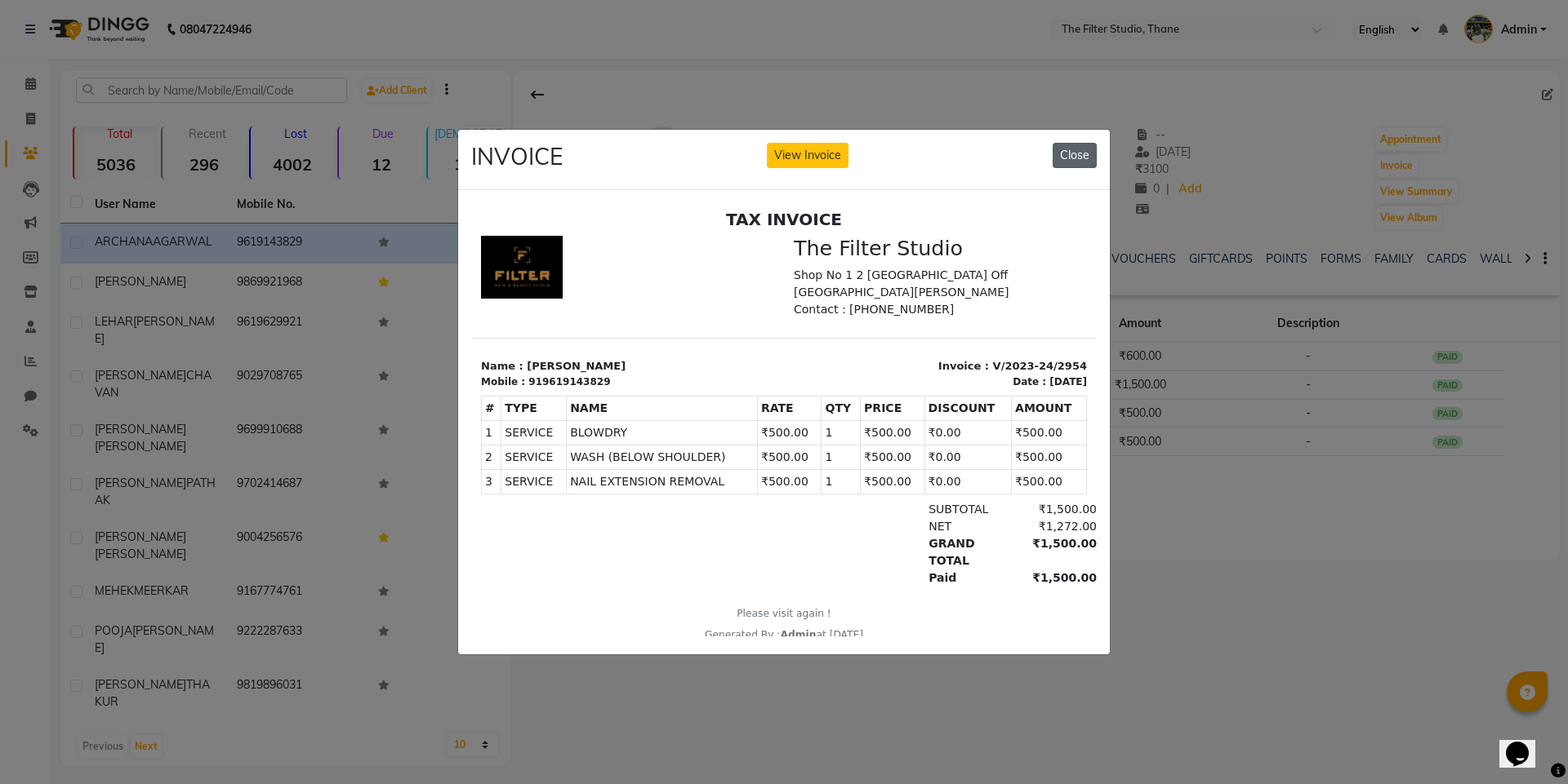
click at [1070, 147] on button "Close" at bounding box center [1074, 155] width 44 height 25
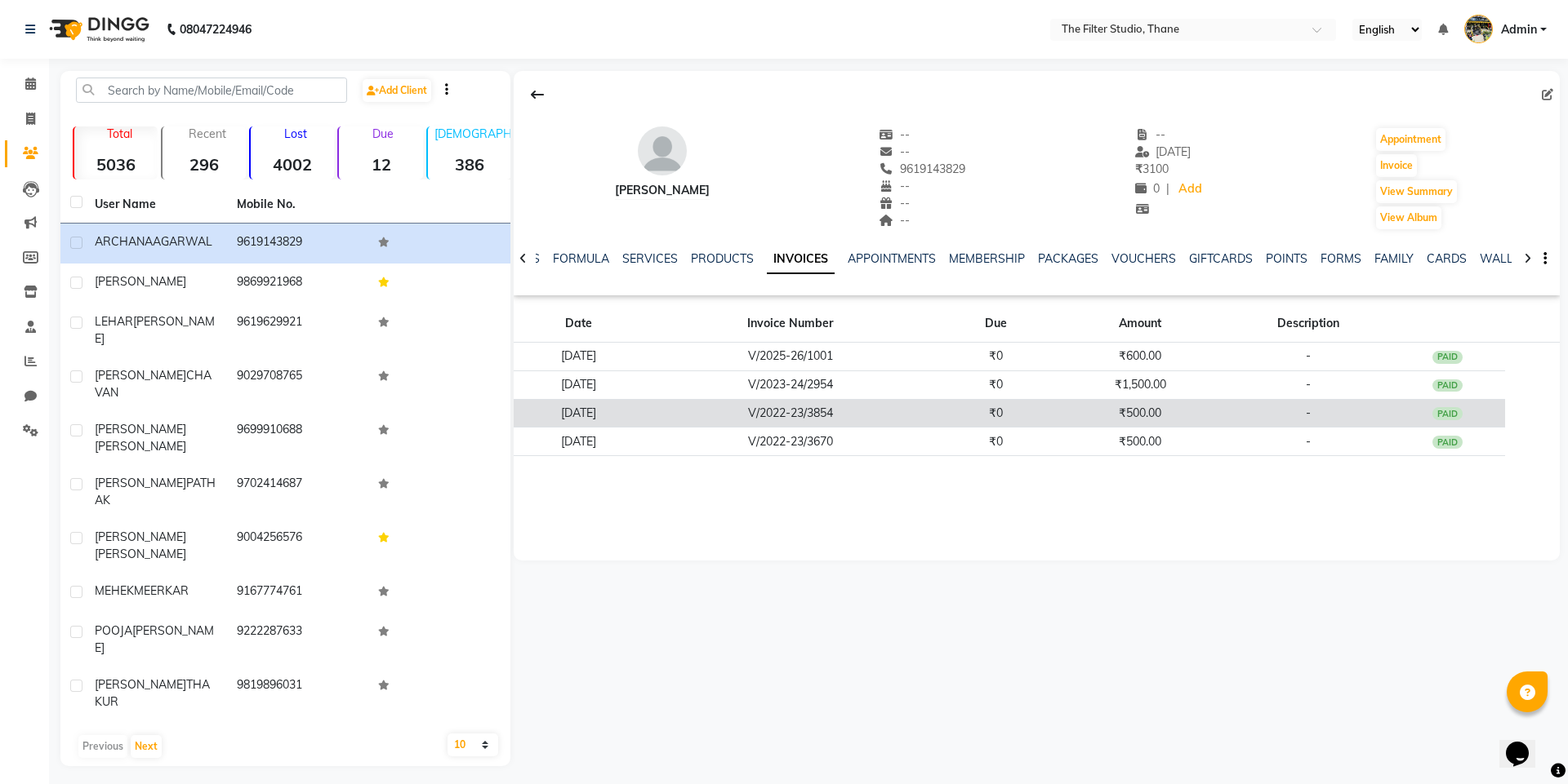
click at [907, 420] on td "V/2022-23/3854" at bounding box center [790, 413] width 294 height 29
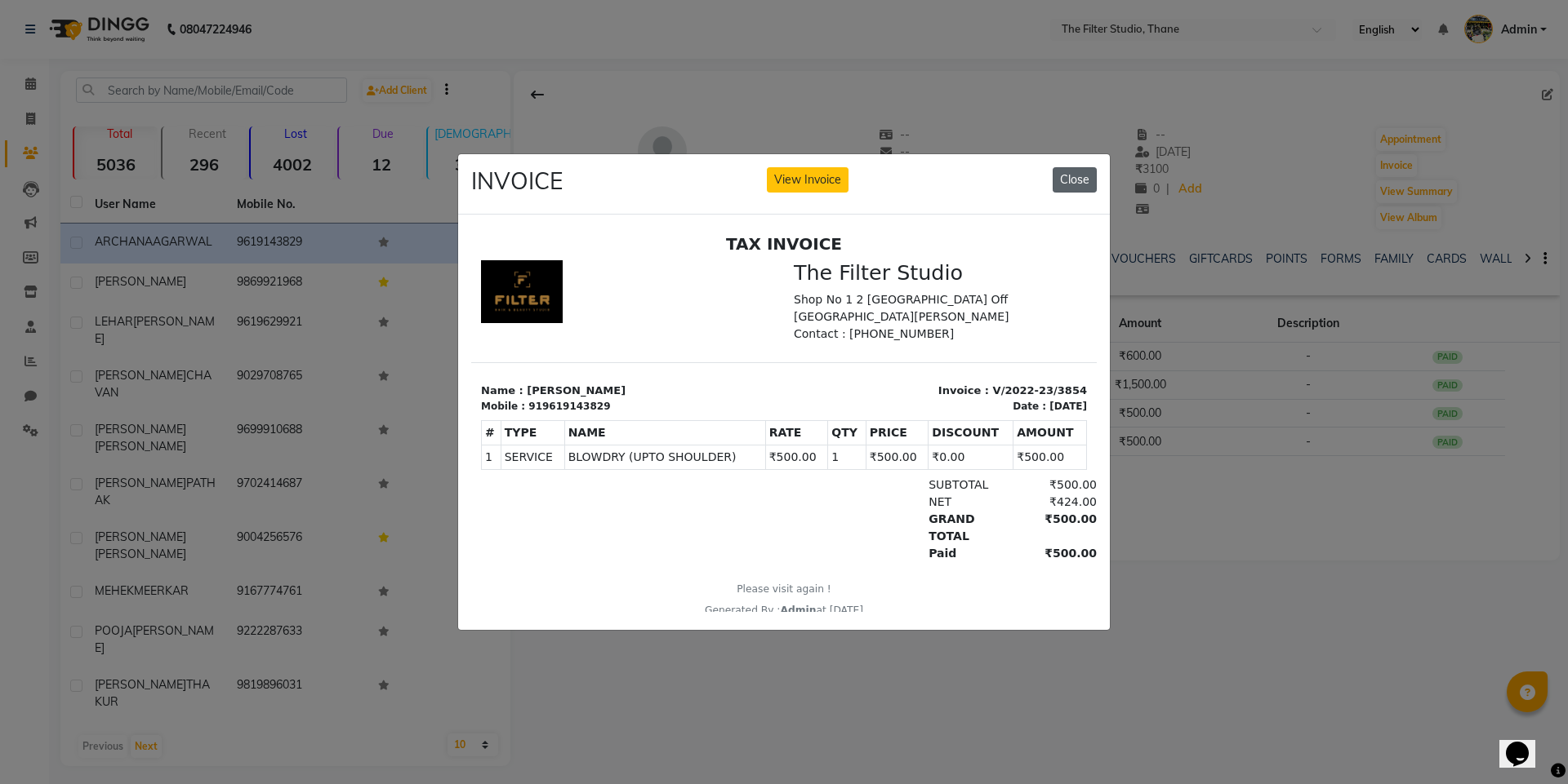
click at [1073, 170] on button "Close" at bounding box center [1074, 179] width 44 height 25
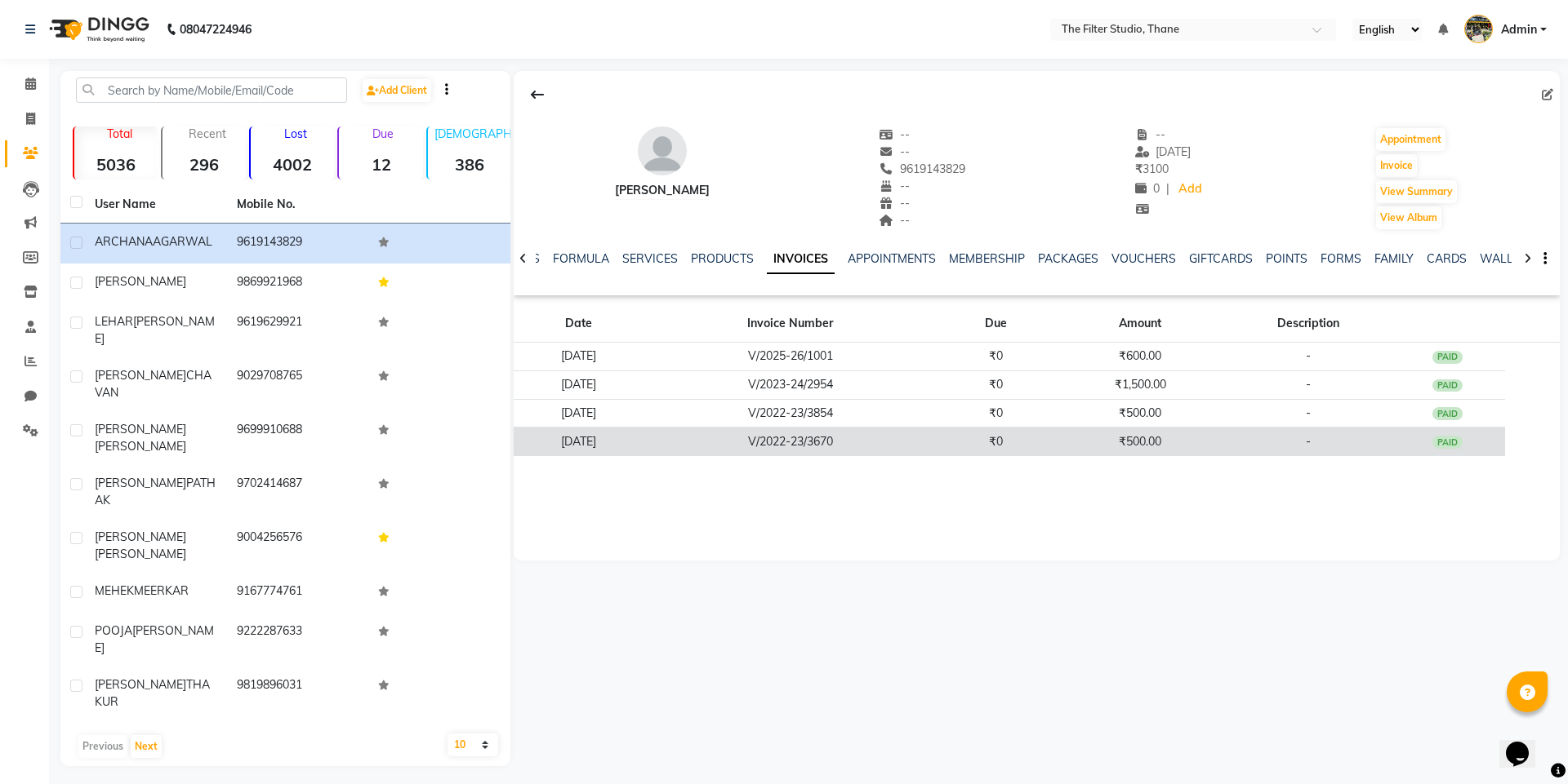
click at [871, 437] on td "V/2022-23/3670" at bounding box center [790, 442] width 294 height 29
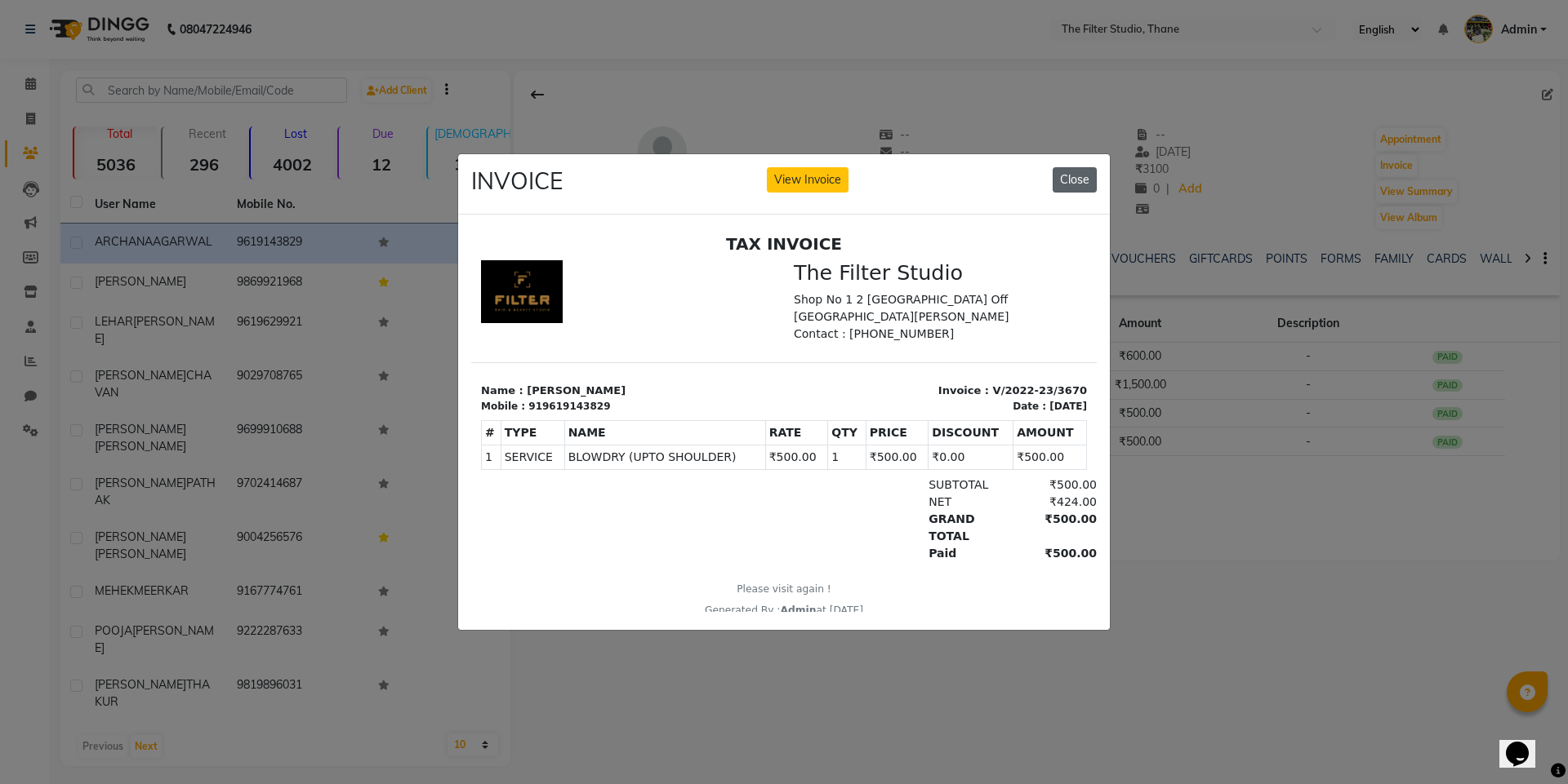
click at [1063, 181] on button "Close" at bounding box center [1074, 179] width 44 height 25
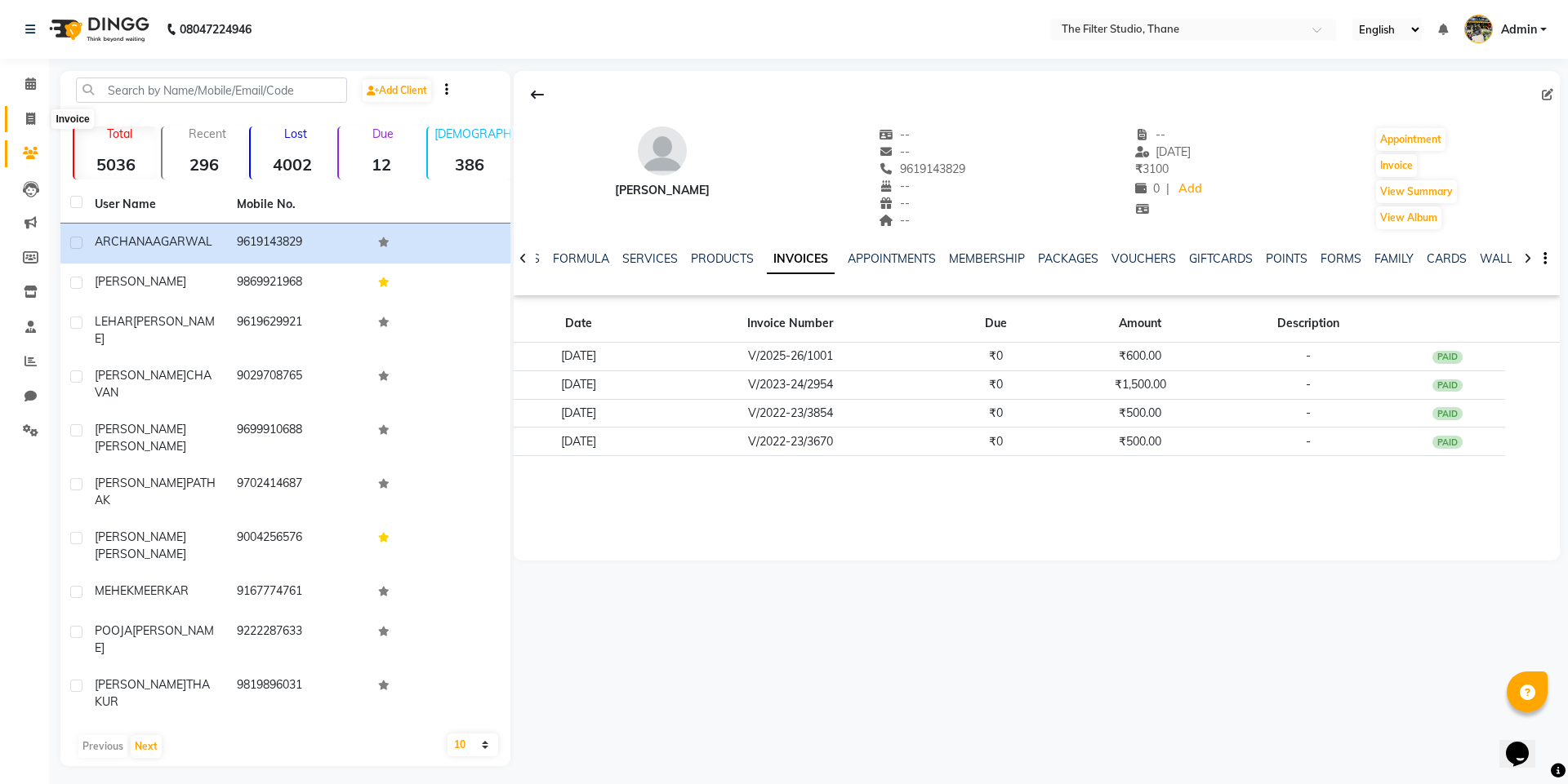
click at [30, 117] on icon at bounding box center [31, 118] width 9 height 12
select select "8024"
select select "service"
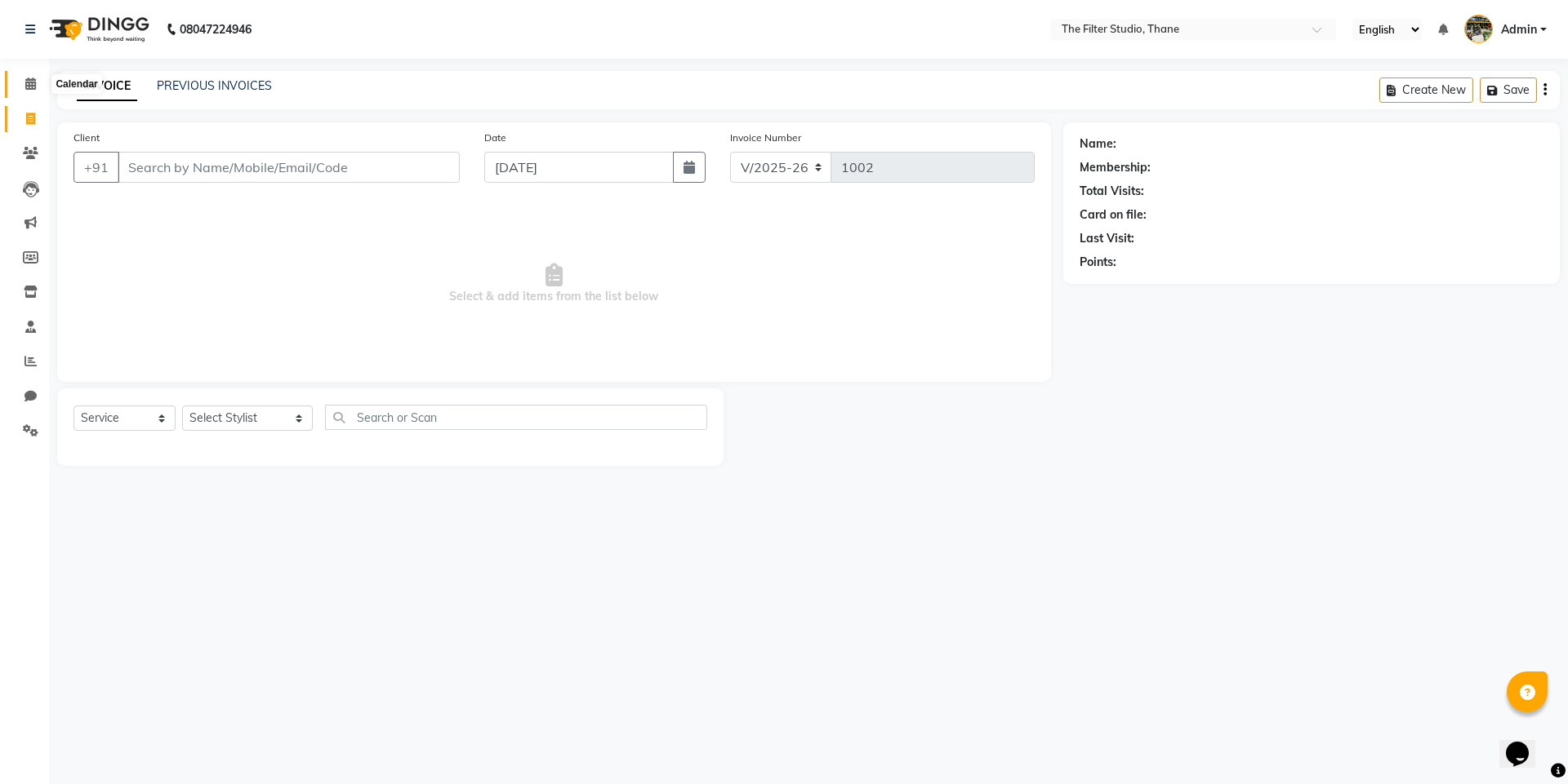
click at [27, 80] on icon at bounding box center [30, 83] width 10 height 12
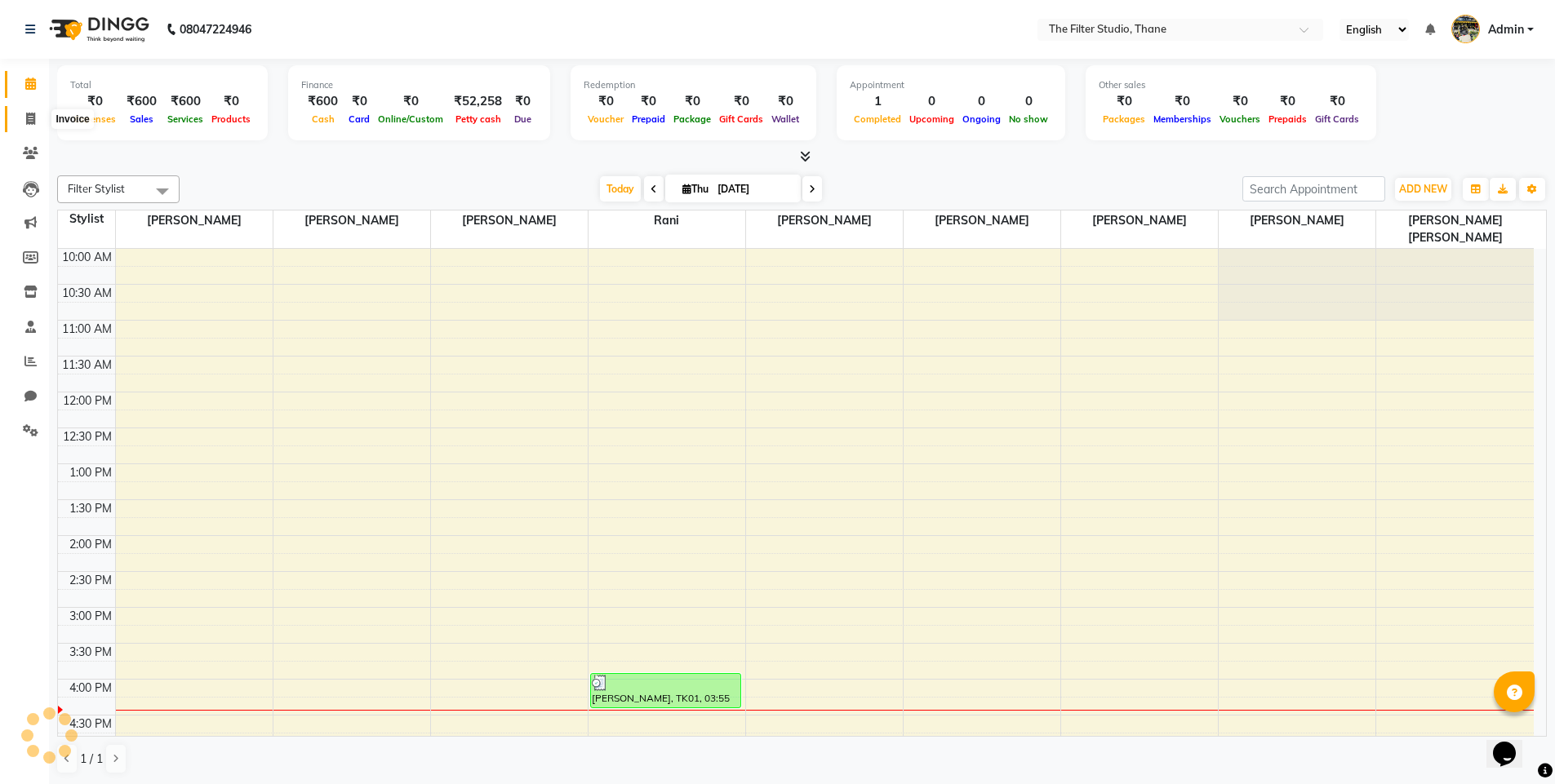
click at [26, 119] on icon at bounding box center [31, 118] width 9 height 12
select select "8024"
select select "service"
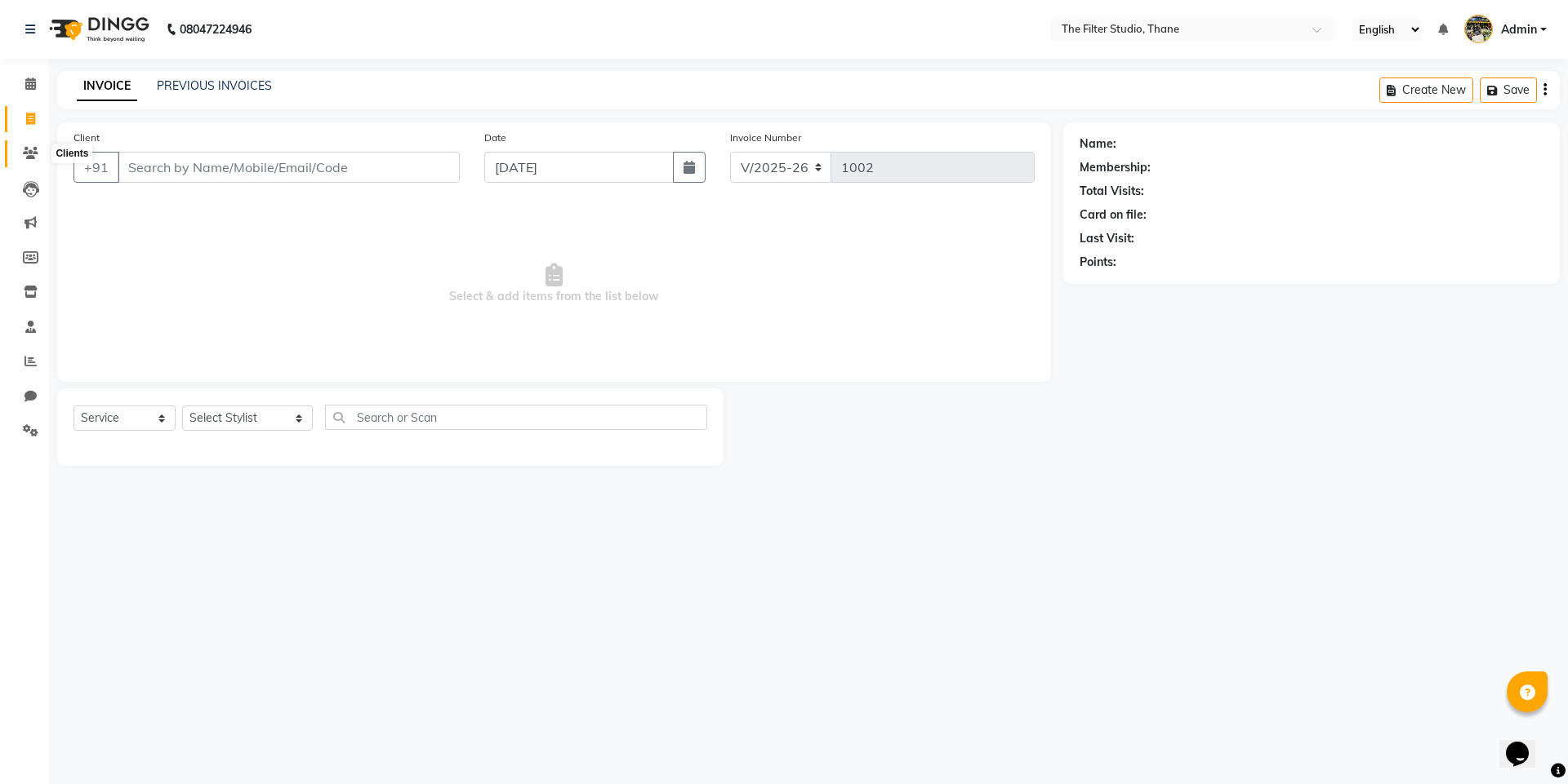
click at [35, 154] on icon at bounding box center [31, 153] width 16 height 12
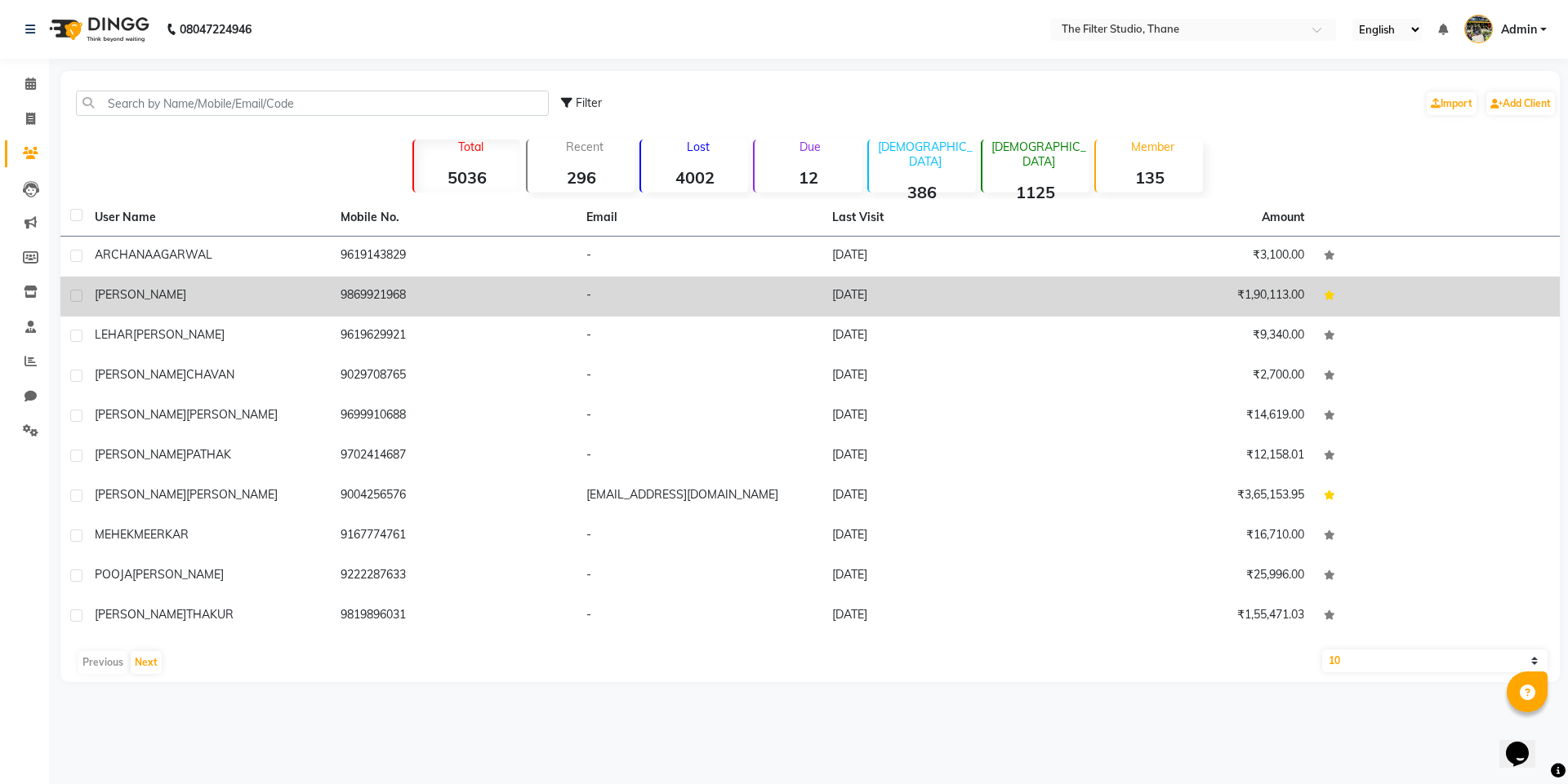
click at [151, 311] on td "[PERSON_NAME]" at bounding box center [207, 296] width 245 height 40
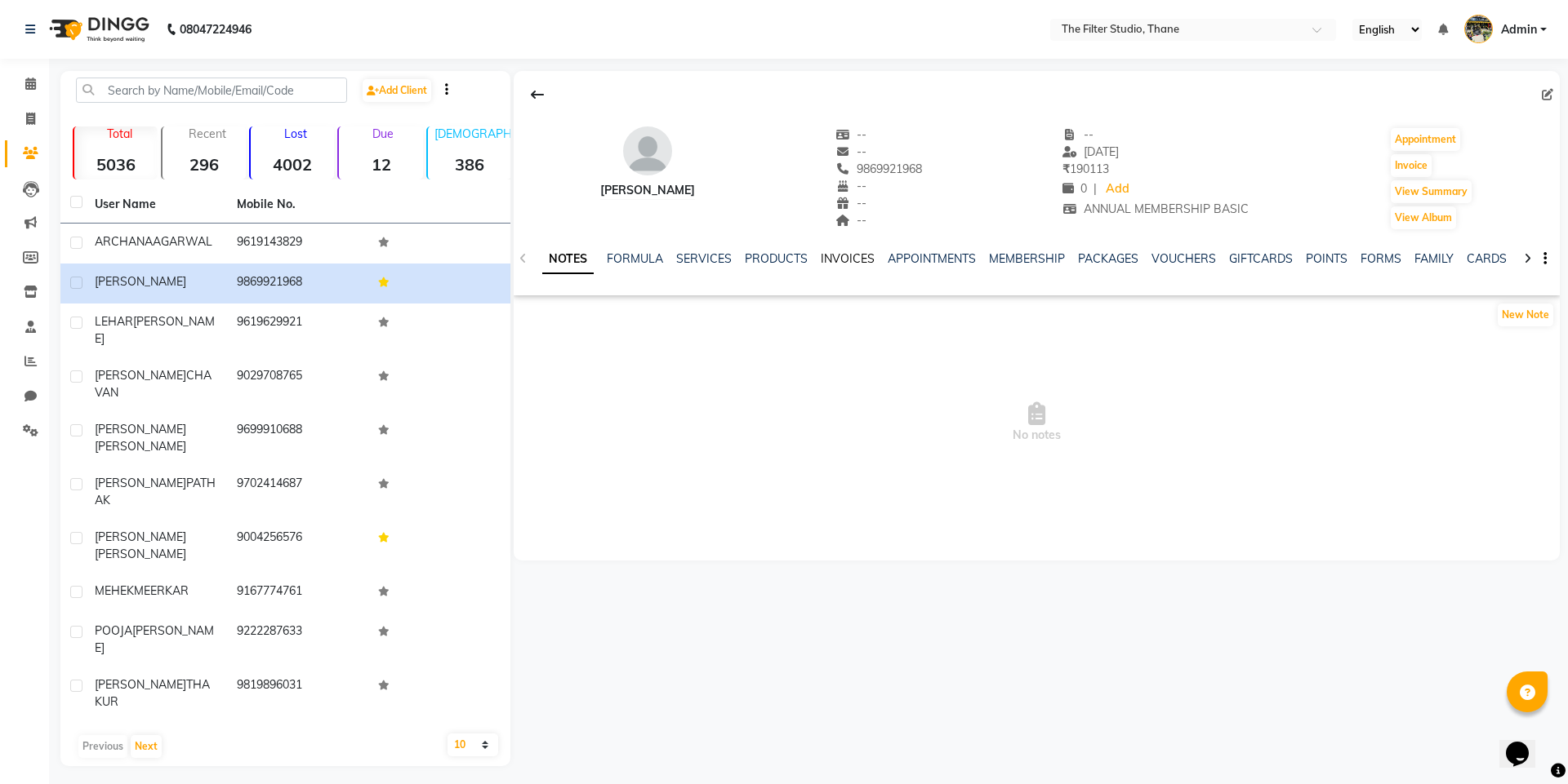
click at [846, 261] on link "INVOICES" at bounding box center [848, 259] width 54 height 15
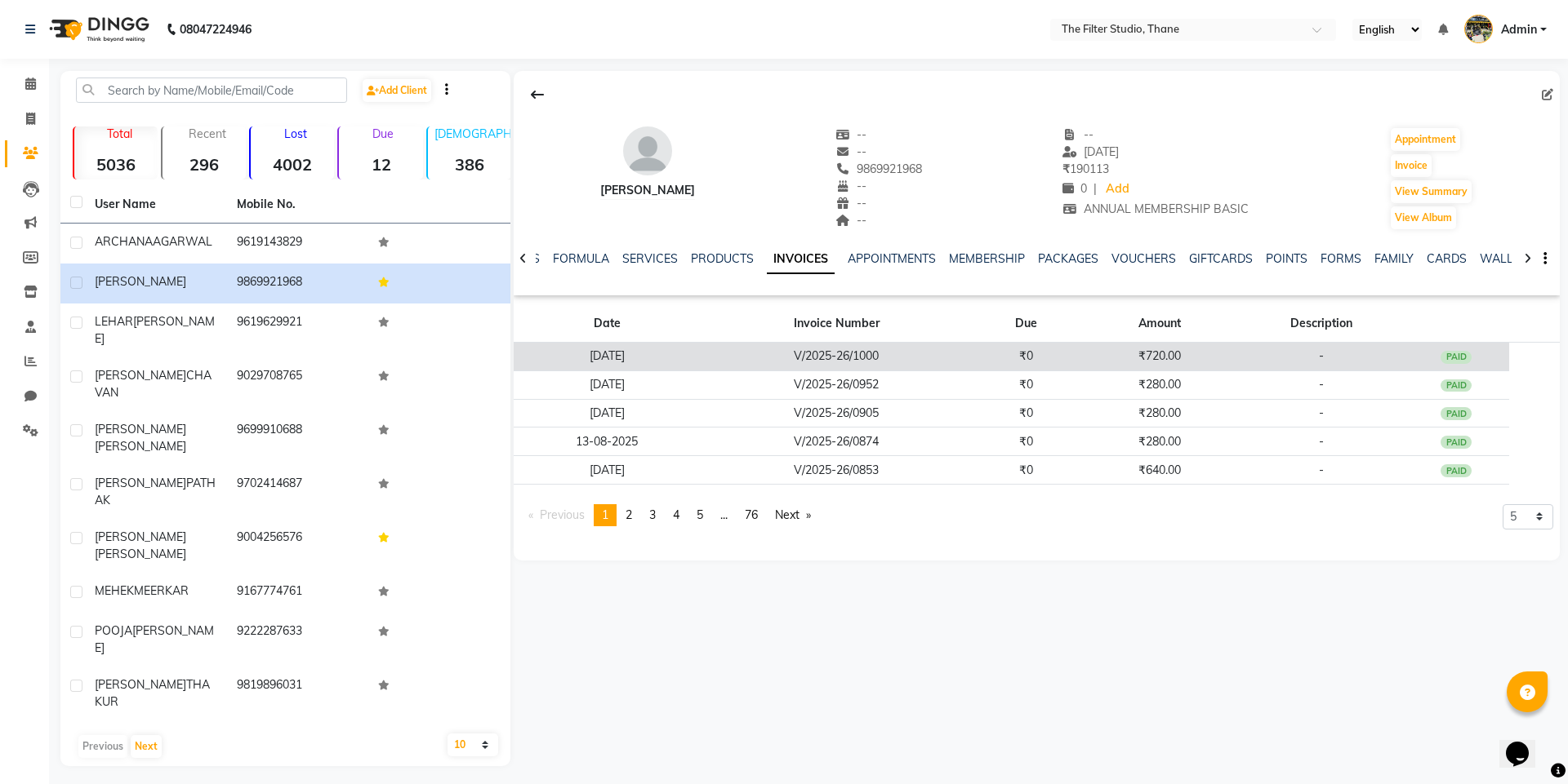
click at [798, 355] on td "V/2025-26/1000" at bounding box center [836, 357] width 271 height 29
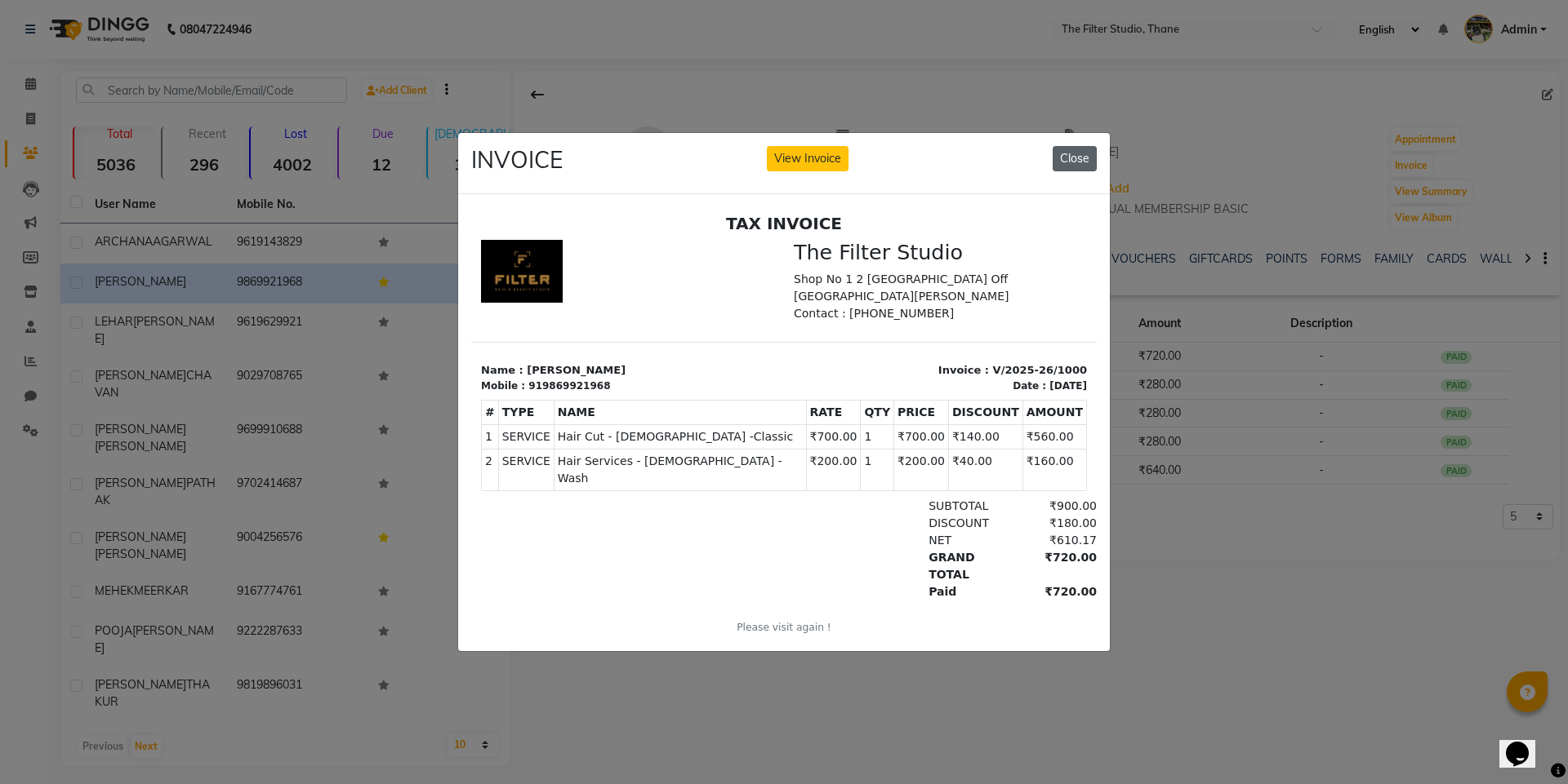
click at [1078, 158] on button "Close" at bounding box center [1074, 158] width 44 height 25
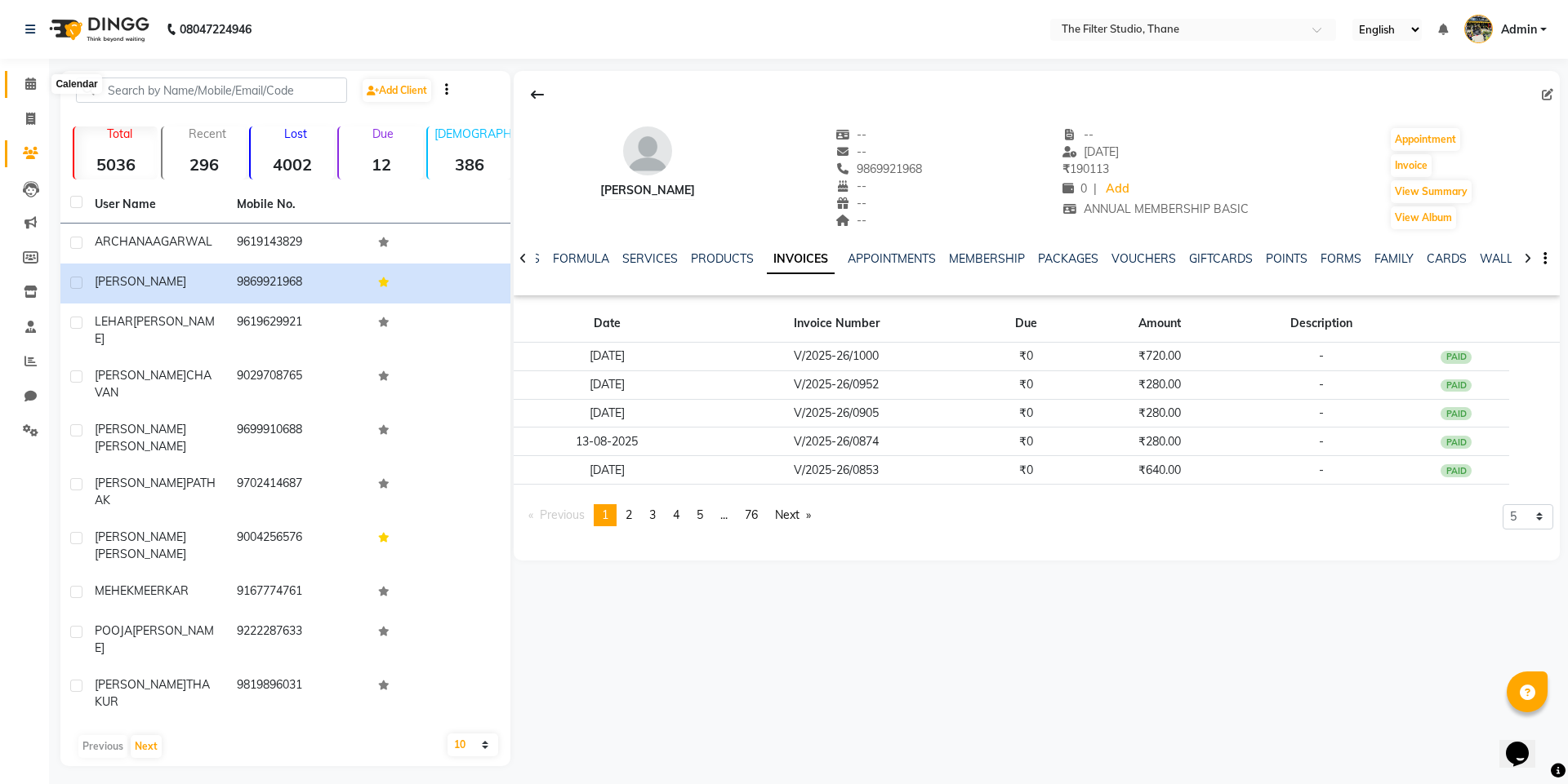
click at [27, 80] on icon at bounding box center [30, 83] width 10 height 12
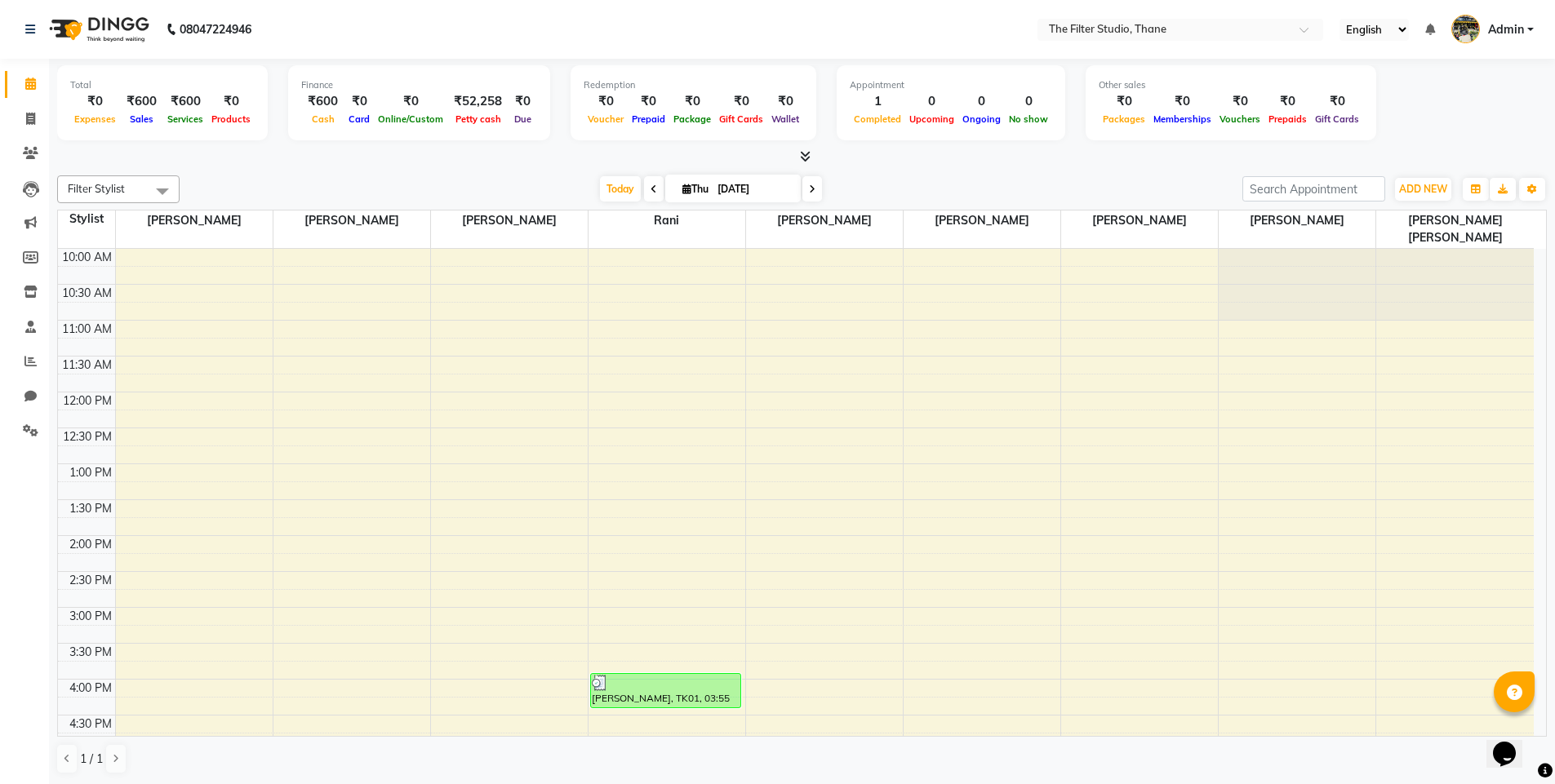
scroll to position [1, 0]
drag, startPoint x: 72, startPoint y: 672, endPoint x: 82, endPoint y: 716, distance: 45.1
click at [1259, 595] on div "10:00 AM 10:30 AM 11:00 AM 11:30 AM 12:00 PM 12:30 PM 1:00 PM 1:30 PM 2:00 PM 2…" at bounding box center [796, 750] width 1477 height 1004
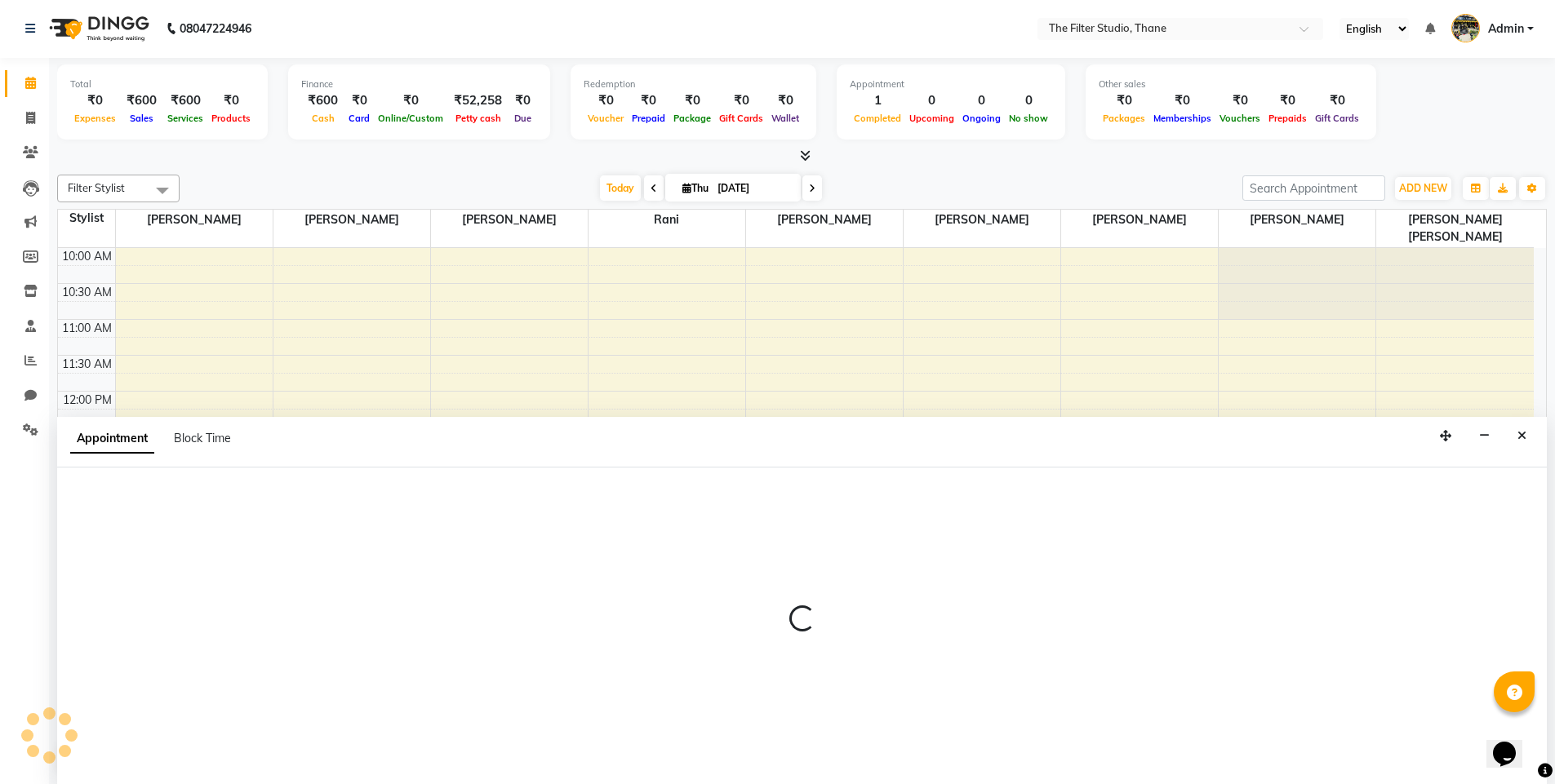
select select "79372"
select select "900"
select select "tentative"
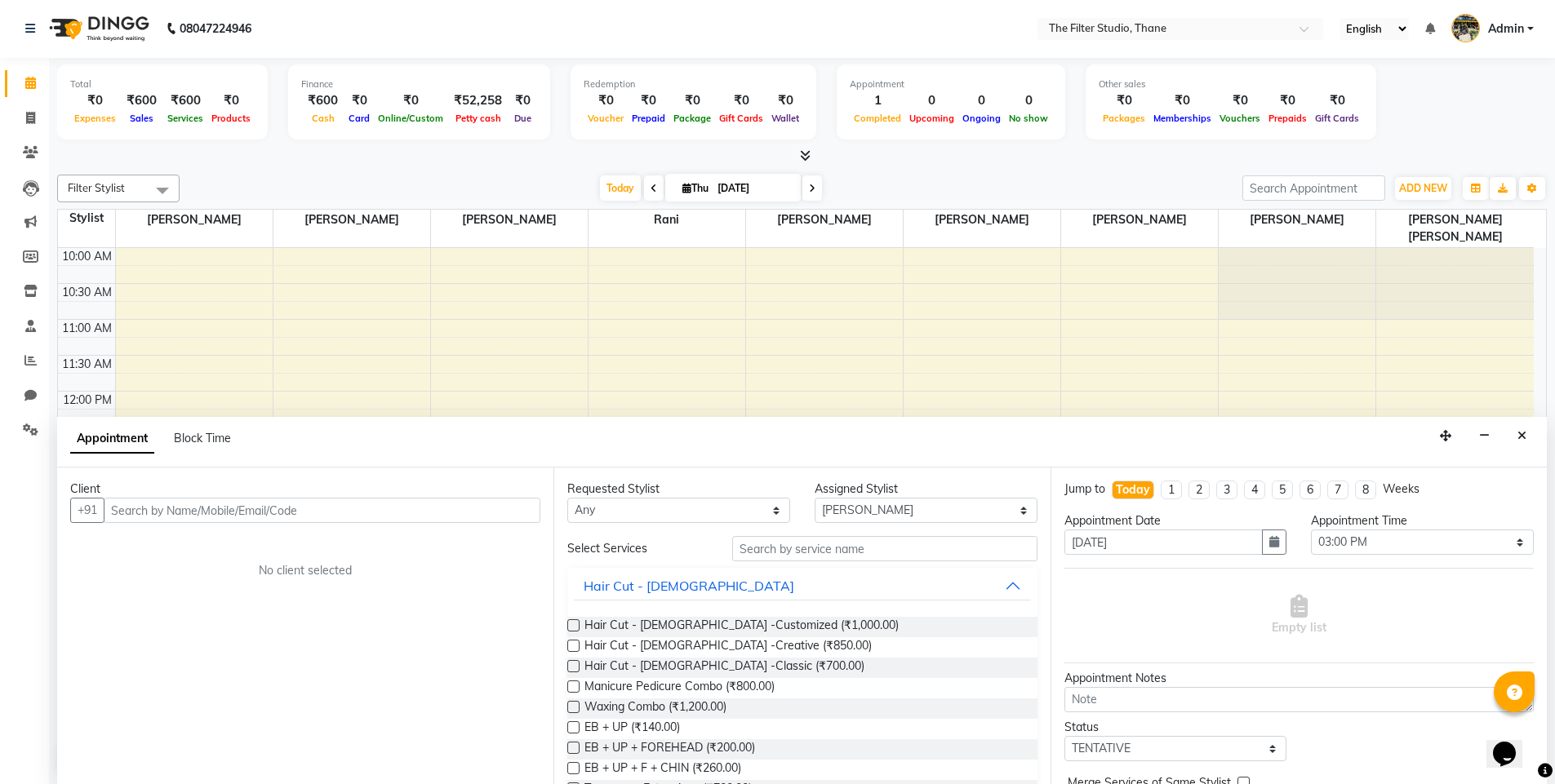
click at [1518, 440] on button "Close" at bounding box center [1521, 435] width 23 height 25
